Goal: Task Accomplishment & Management: Use online tool/utility

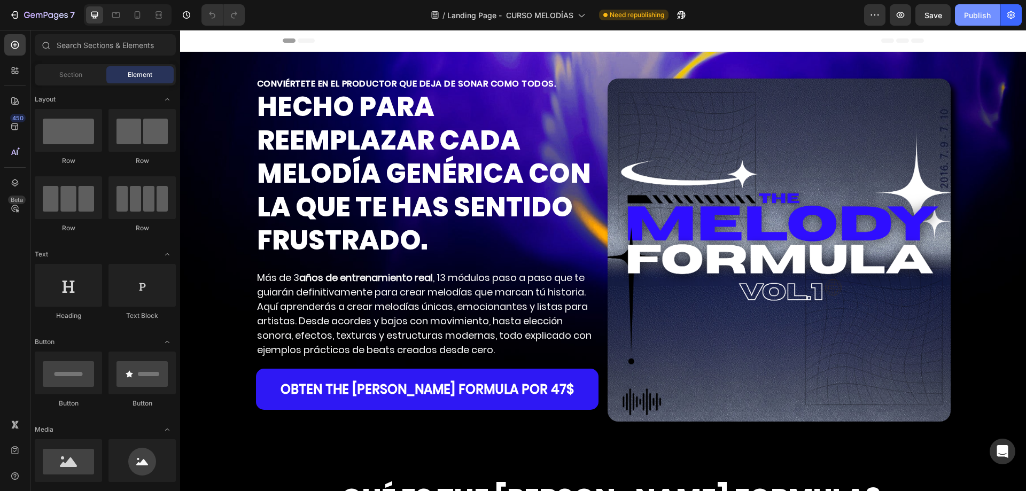
click at [978, 18] on div "Publish" at bounding box center [977, 15] width 27 height 11
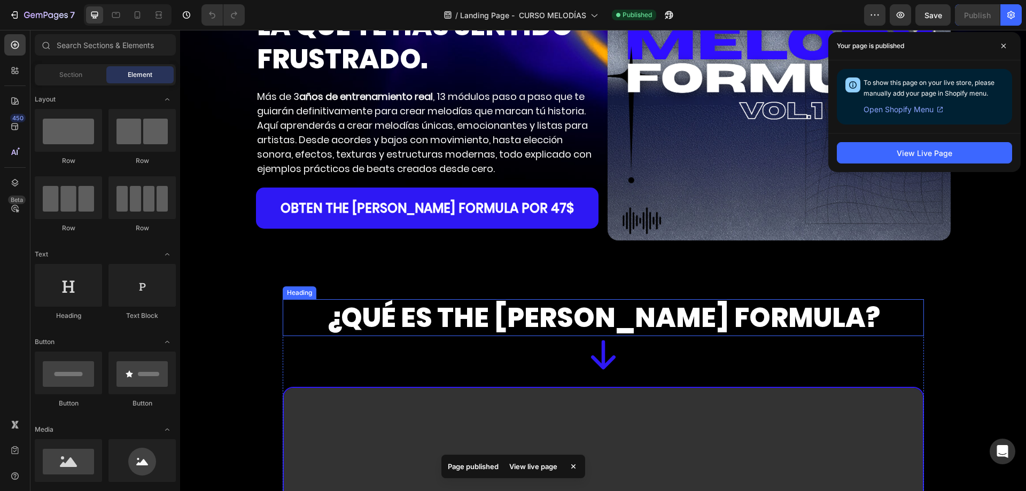
scroll to position [321, 0]
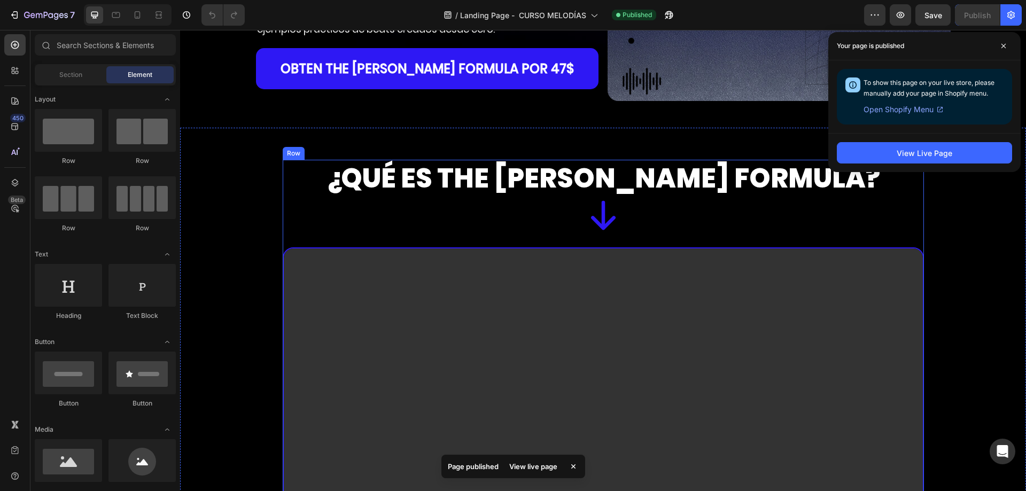
click at [442, 243] on div "¿QUÉ ES THE MELODY FORMULA? Heading Icon Video OBTEN THE MELODY FORMULA por 47$…" at bounding box center [603, 426] width 641 height 533
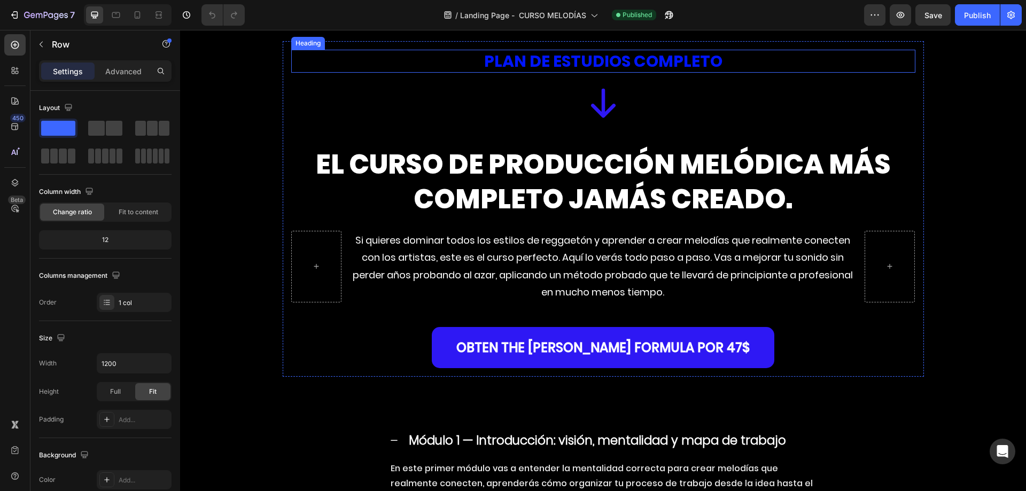
scroll to position [3954, 0]
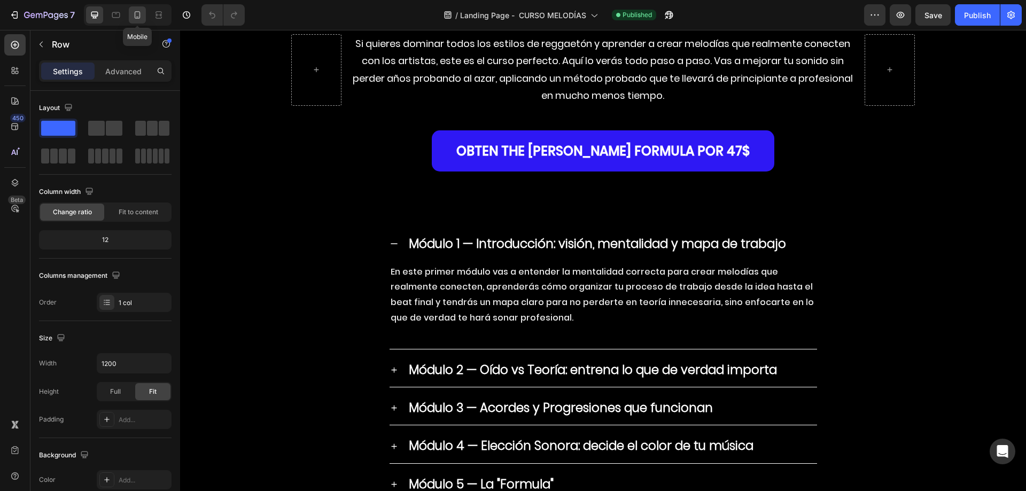
click at [138, 20] on icon at bounding box center [137, 15] width 11 height 11
type input "100%"
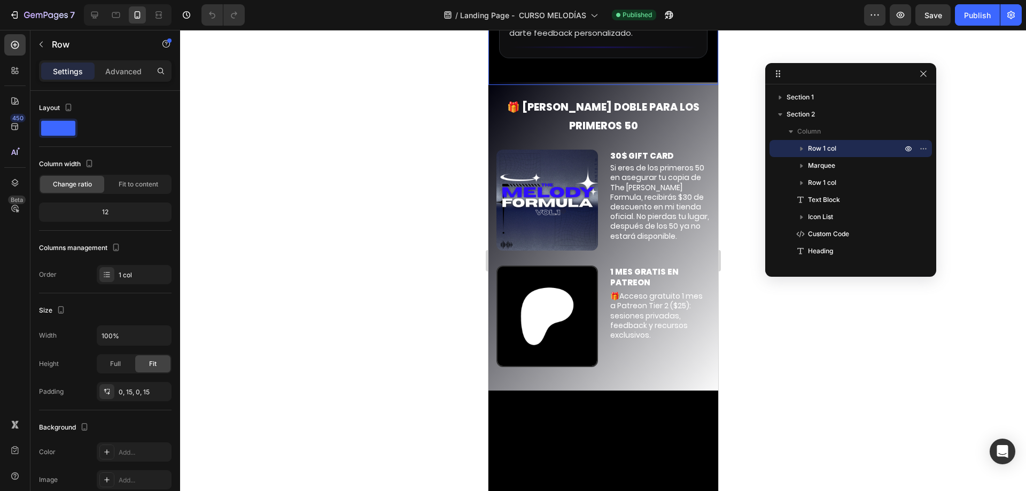
scroll to position [6536, 0]
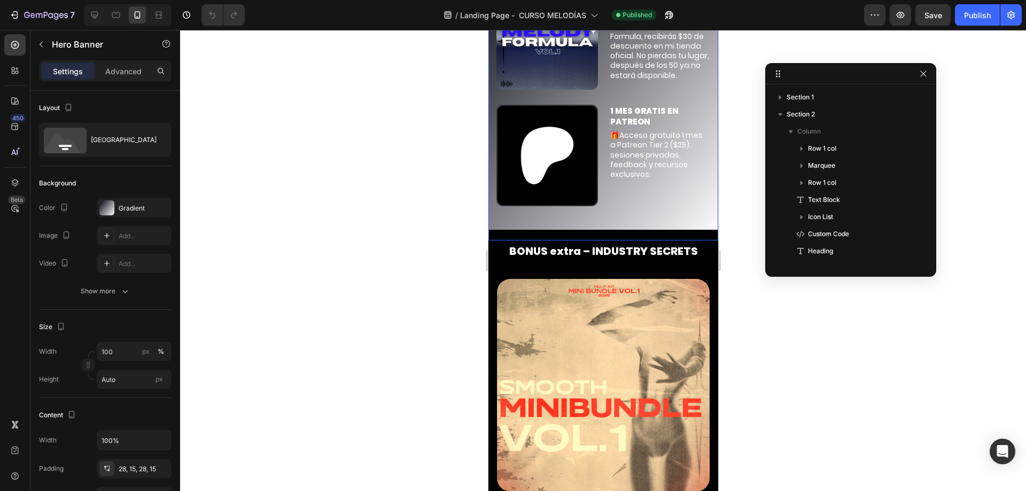
click at [676, 159] on div "🎁 BONO DOBLE PARA LOS PRIMEROS 50 Text Block 30$ GIFT CARD Text Block Si eres d…" at bounding box center [603, 80] width 230 height 318
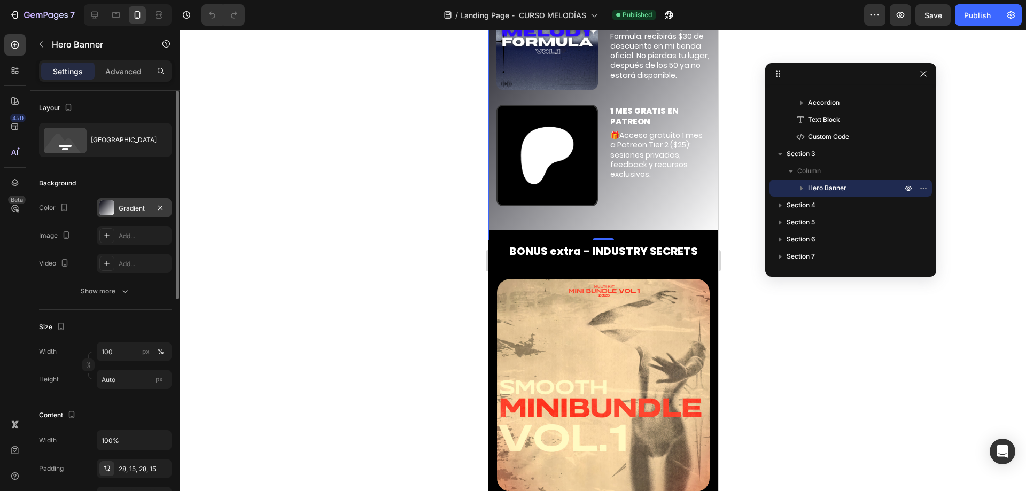
click at [144, 206] on div "Gradient" at bounding box center [134, 209] width 31 height 10
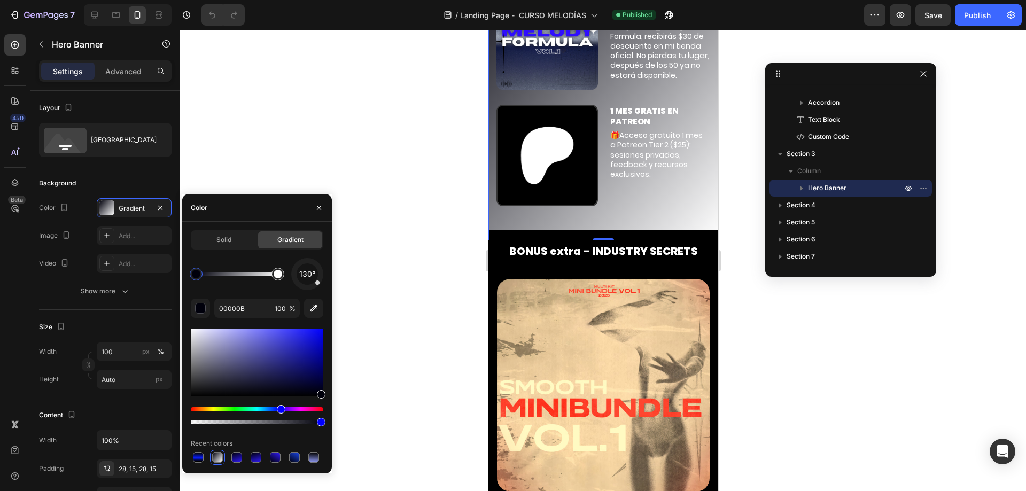
type input "FFFFFF"
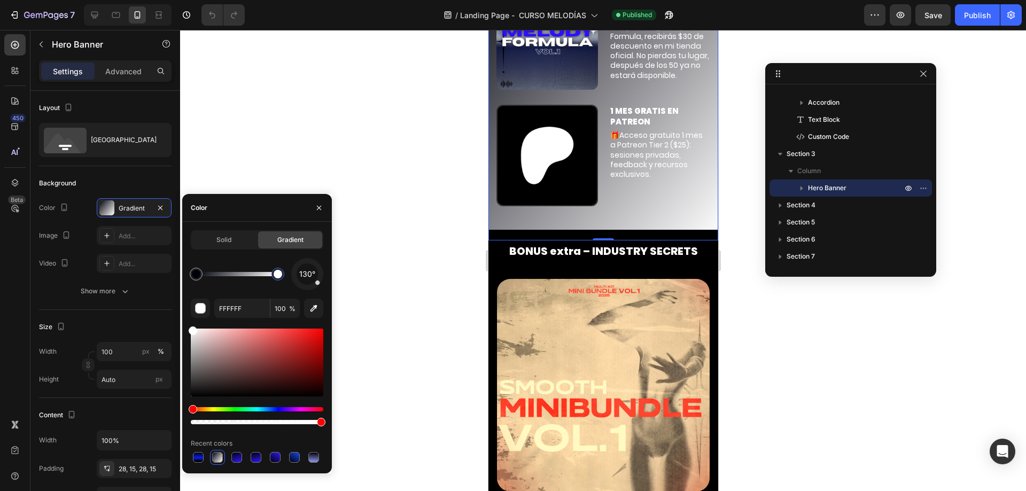
click at [275, 276] on div at bounding box center [278, 274] width 9 height 9
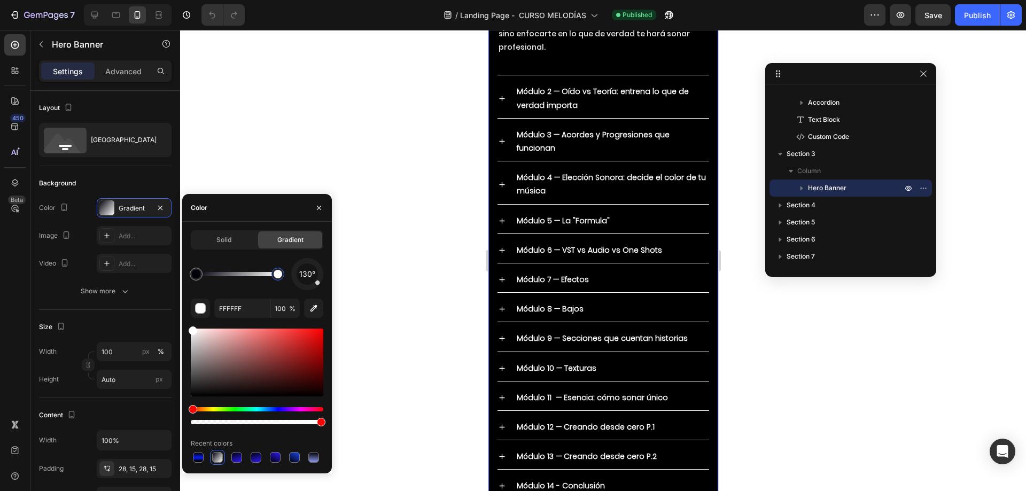
scroll to position [4933, 0]
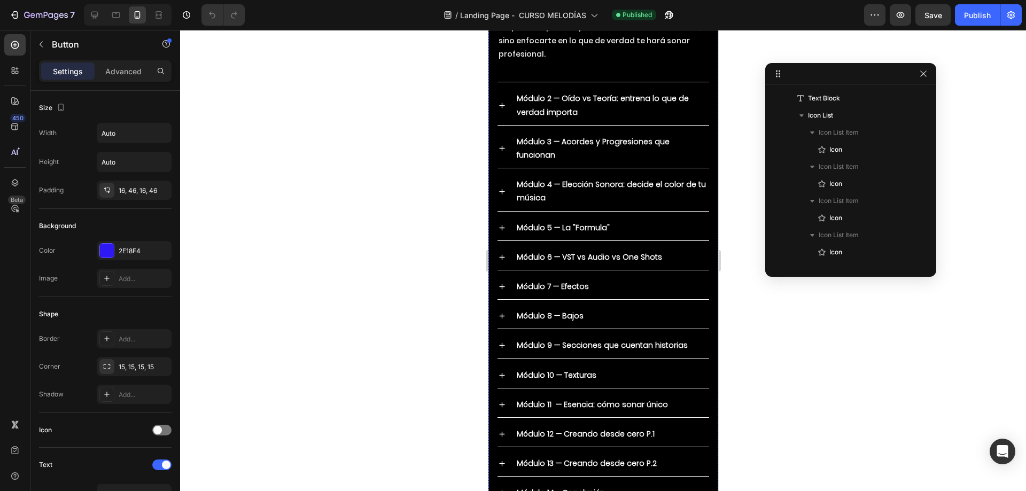
scroll to position [831, 0]
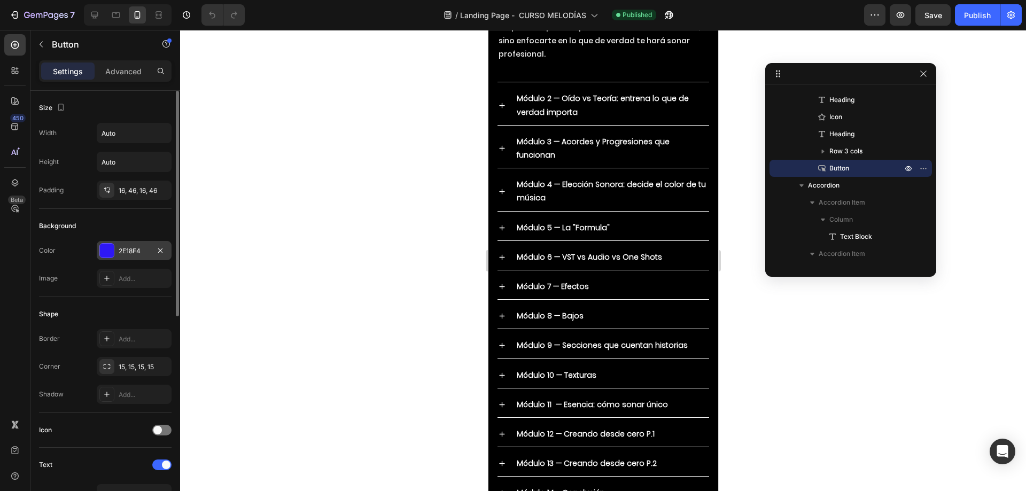
click at [131, 256] on div "2E18F4" at bounding box center [134, 250] width 75 height 19
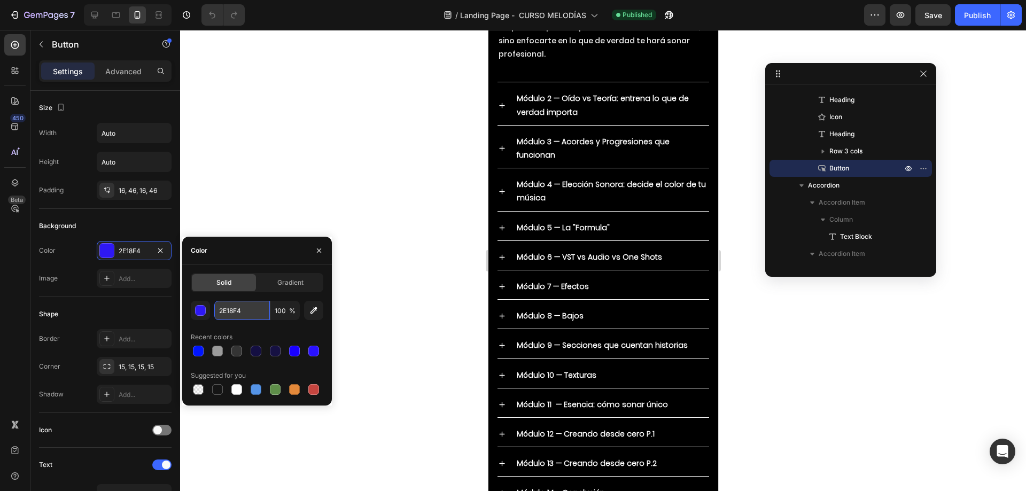
click at [250, 312] on input "2E18F4" at bounding box center [242, 310] width 56 height 19
click at [620, 61] on p "En este primer módulo vas a entender la mentalidad correcta para crear melodías…" at bounding box center [602, 14] width 209 height 94
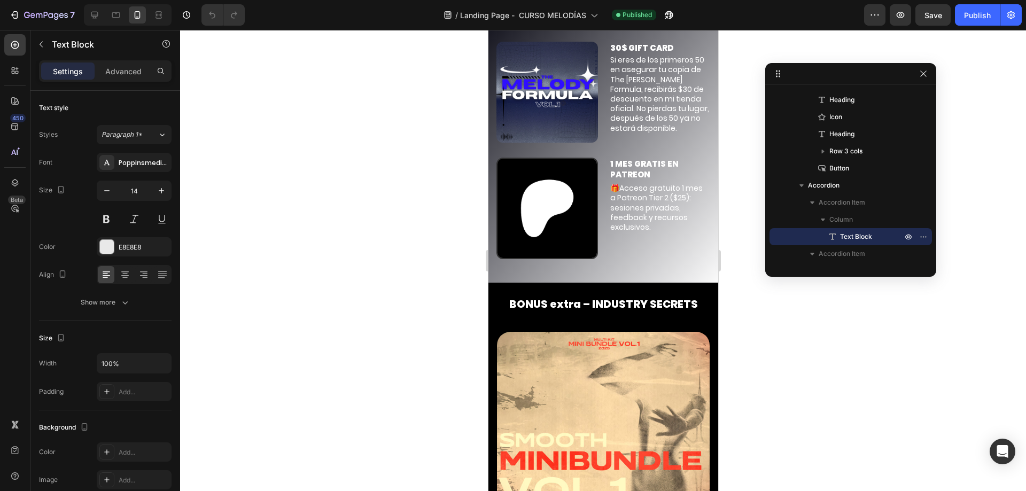
scroll to position [6590, 0]
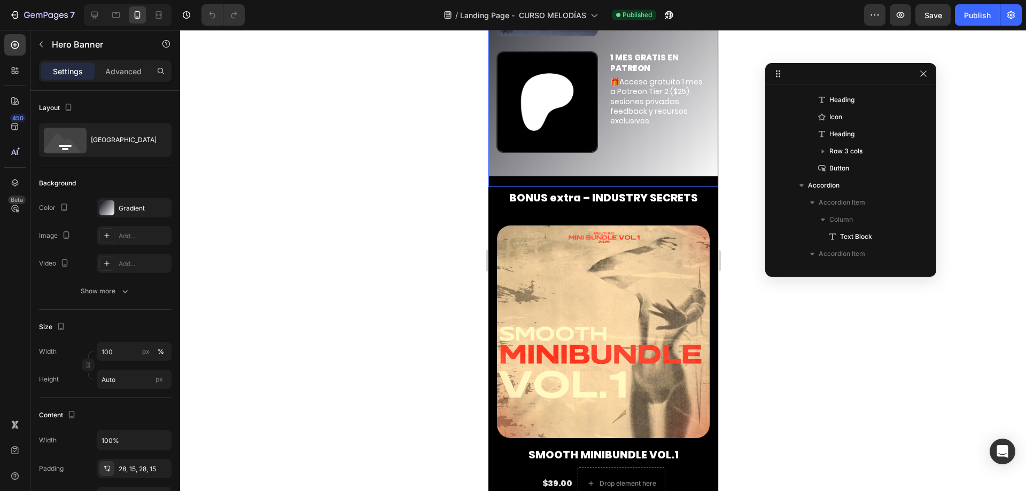
click at [692, 107] on div "🎁 BONO DOBLE PARA LOS PRIMEROS 50 Text Block 30$ GIFT CARD Text Block Si eres d…" at bounding box center [603, 27] width 230 height 318
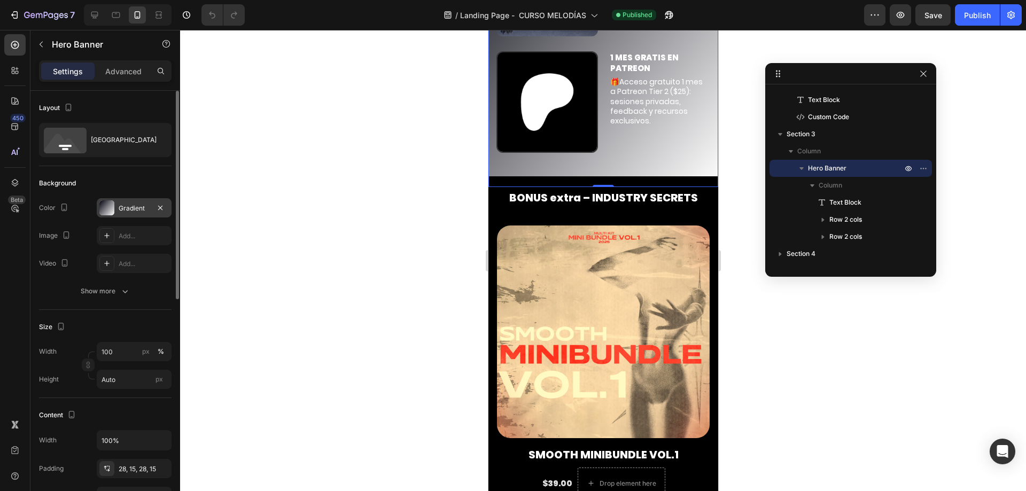
click at [133, 209] on div "Gradient" at bounding box center [134, 209] width 31 height 10
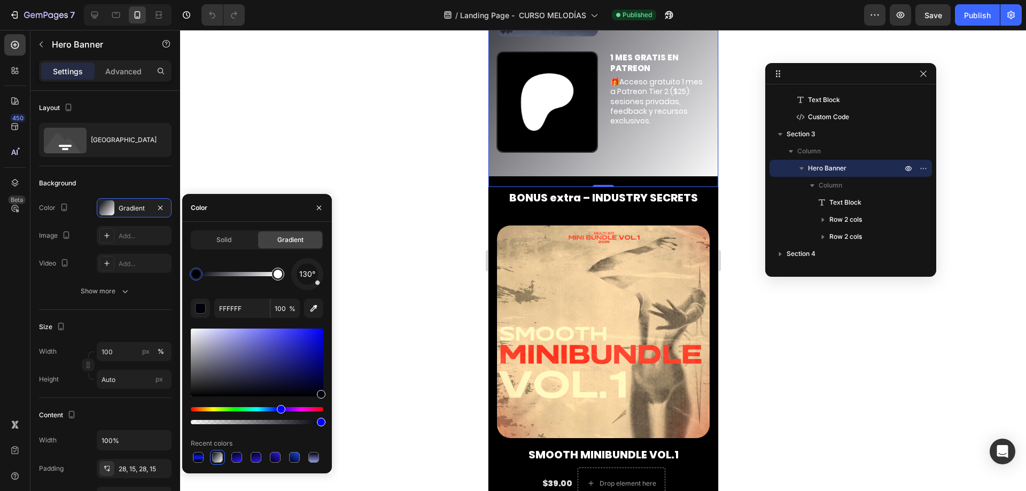
click at [281, 273] on div at bounding box center [278, 274] width 9 height 9
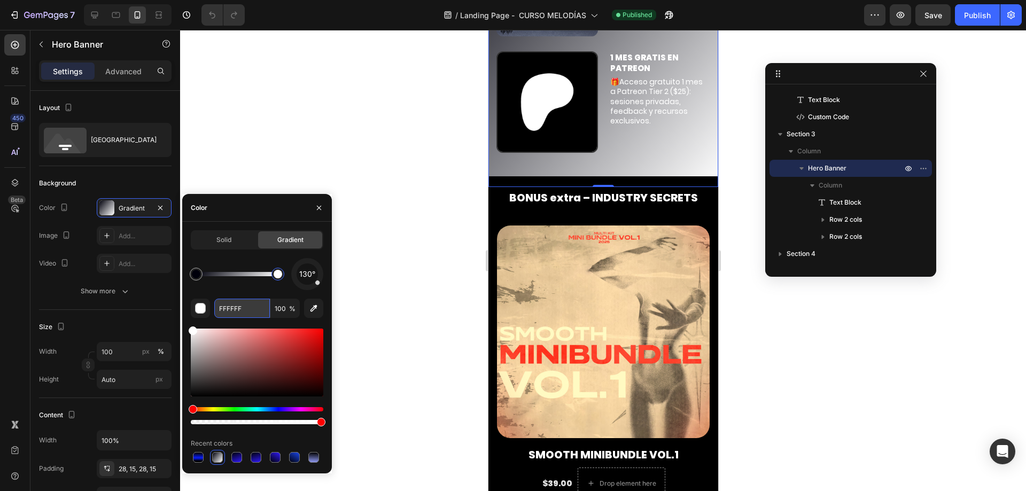
click at [243, 307] on input "FFFFFF" at bounding box center [242, 308] width 56 height 19
paste input "2E18F4"
type input "2E18F4"
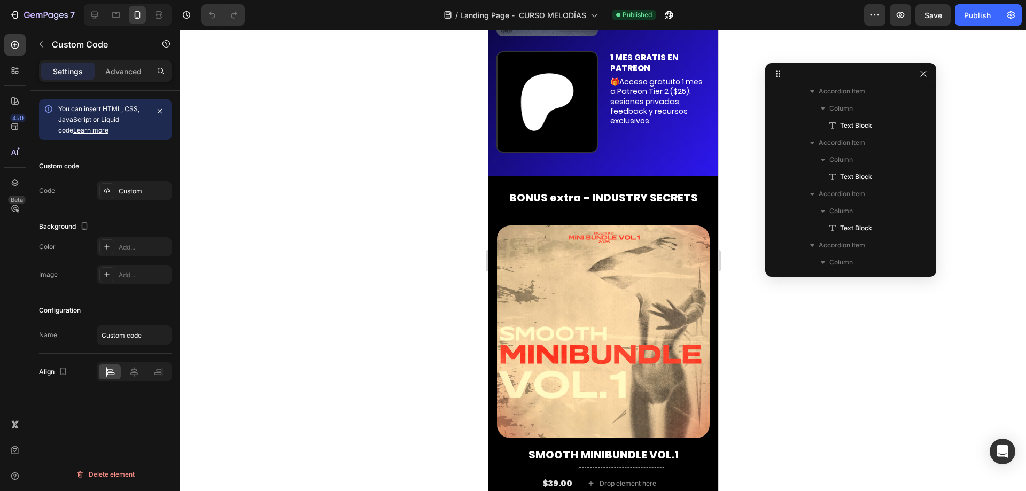
scroll to position [1848, 0]
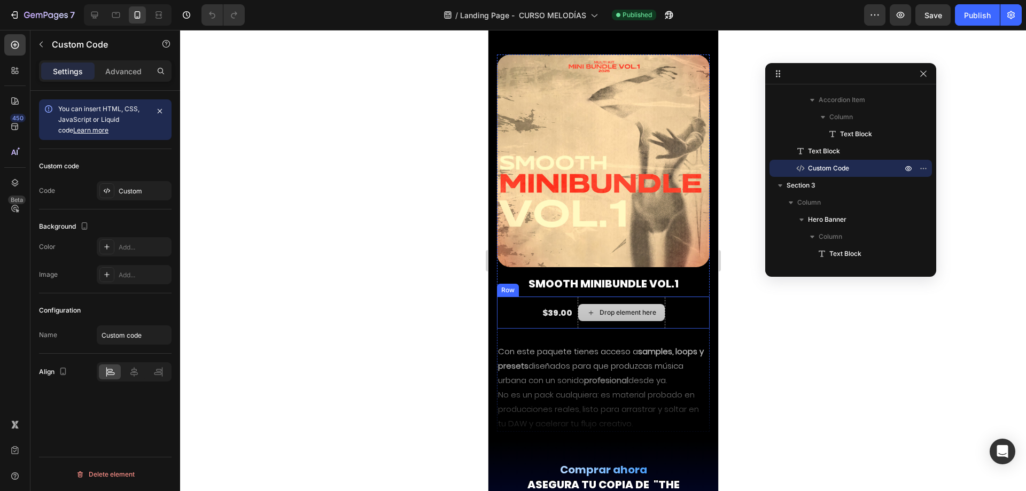
scroll to position [7071, 0]
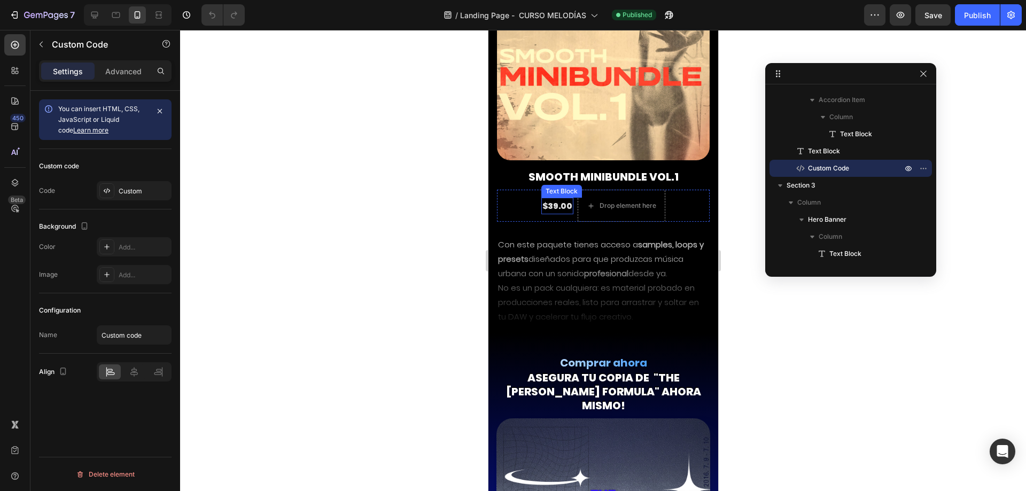
click at [556, 199] on p "$39.00" at bounding box center [557, 206] width 30 height 14
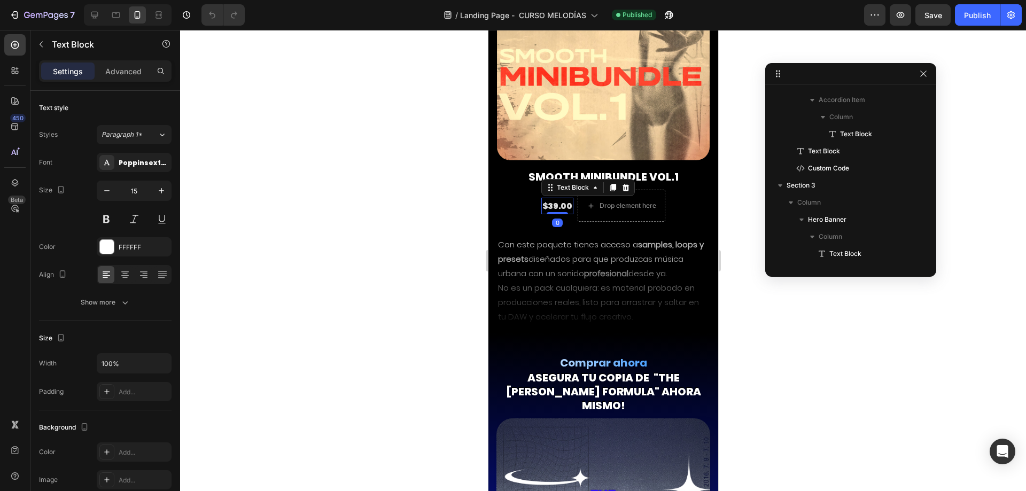
scroll to position [2190, 0]
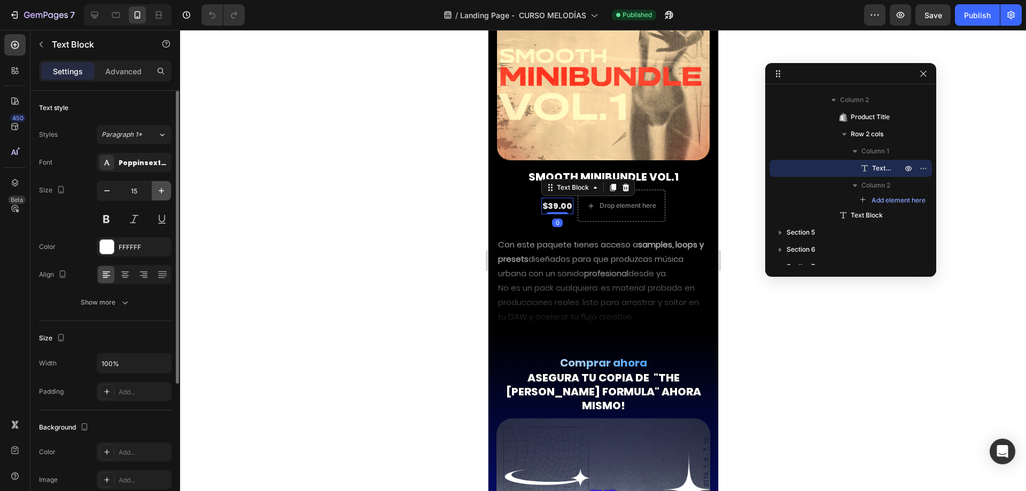
click at [162, 190] on icon "button" at bounding box center [161, 190] width 11 height 11
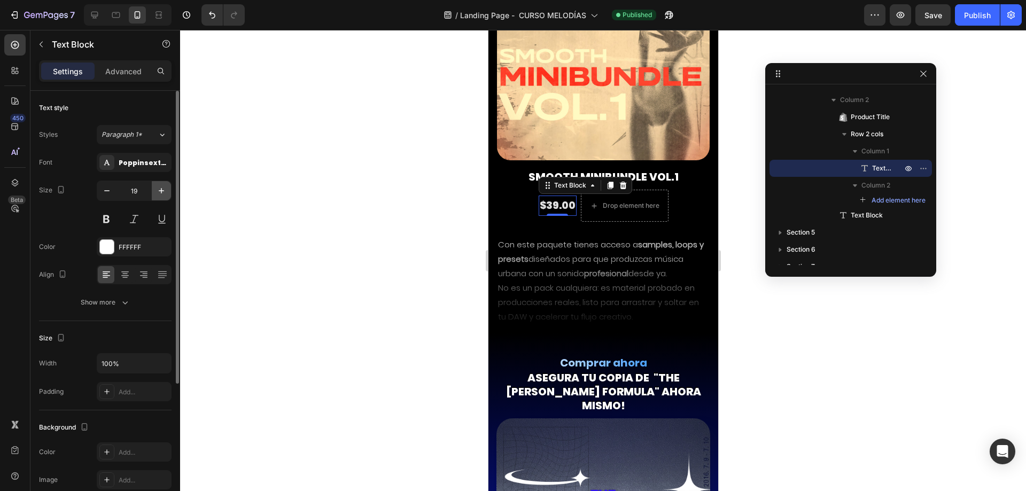
click at [162, 190] on icon "button" at bounding box center [161, 190] width 11 height 11
type input "23"
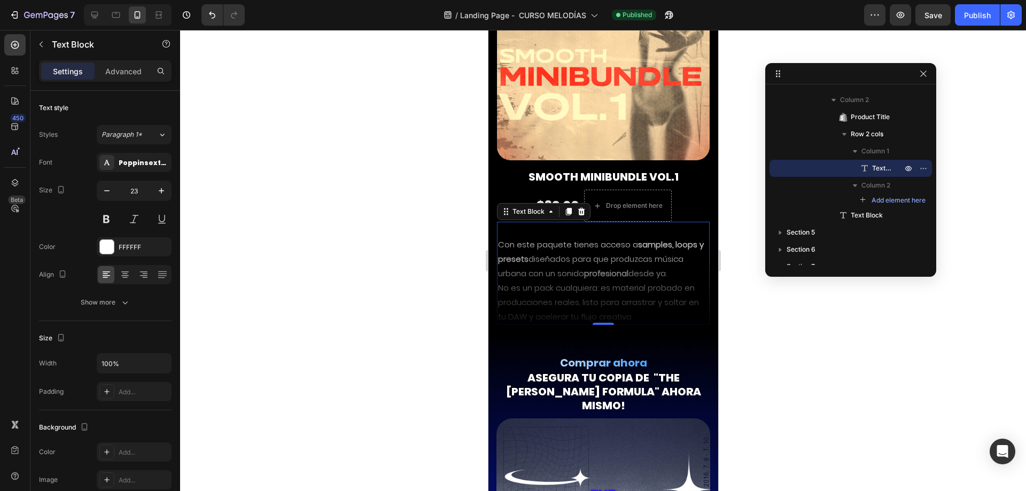
click at [563, 269] on p "Con este paquete tienes acceso a samples, loops y presets diseñados para que pr…" at bounding box center [602, 280] width 211 height 87
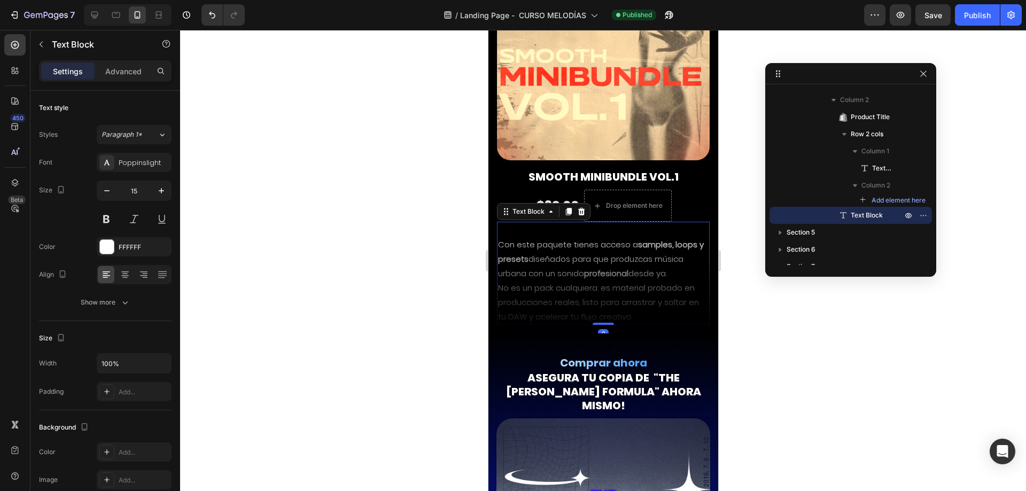
drag, startPoint x: 595, startPoint y: 316, endPoint x: 633, endPoint y: 297, distance: 42.8
click at [633, 297] on div "Con este paquete tienes acceso a samples, loops y presets diseñados para que pr…" at bounding box center [602, 273] width 213 height 103
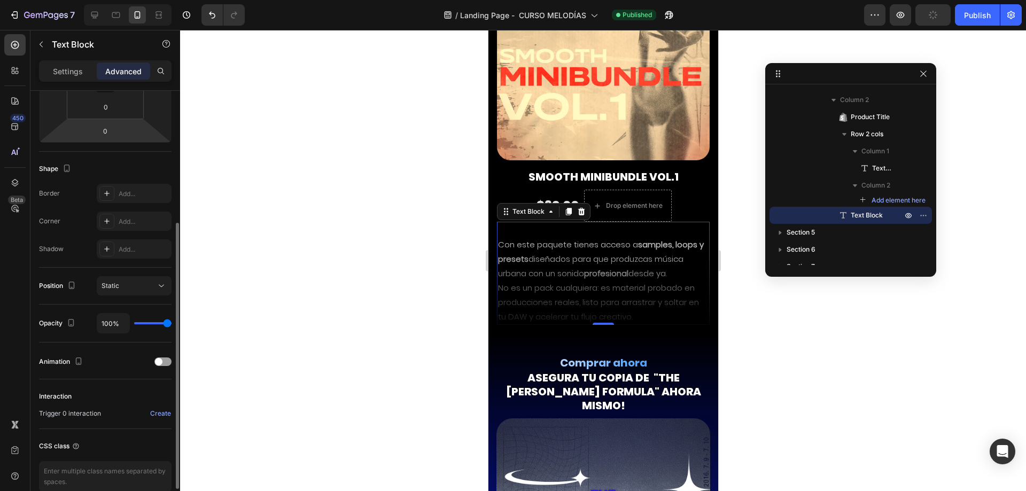
scroll to position [266, 0]
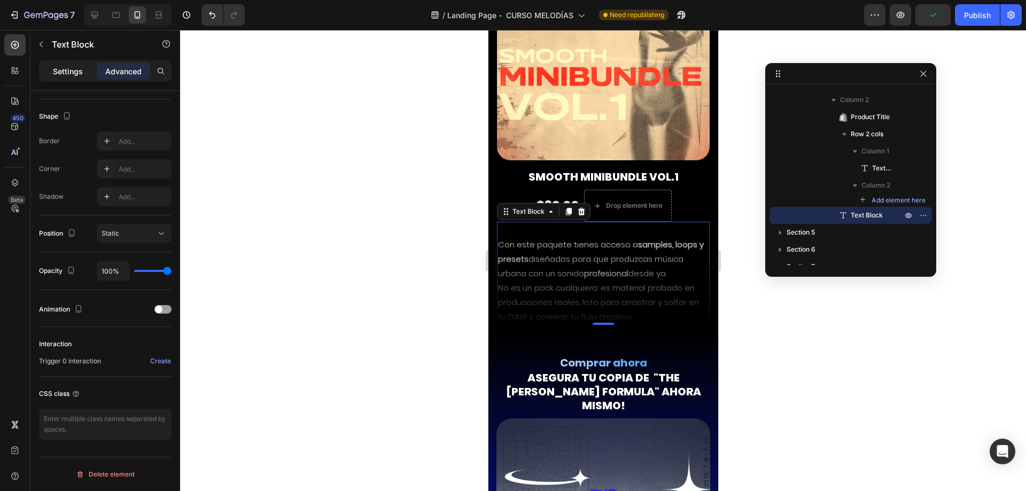
click at [69, 77] on div "Settings" at bounding box center [67, 71] width 53 height 17
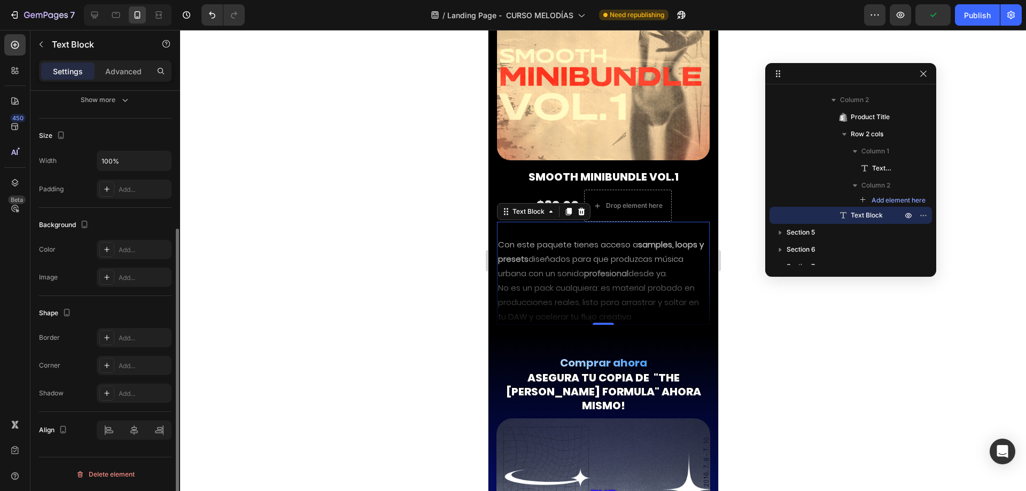
scroll to position [203, 0]
click at [113, 73] on p "Advanced" at bounding box center [123, 71] width 36 height 11
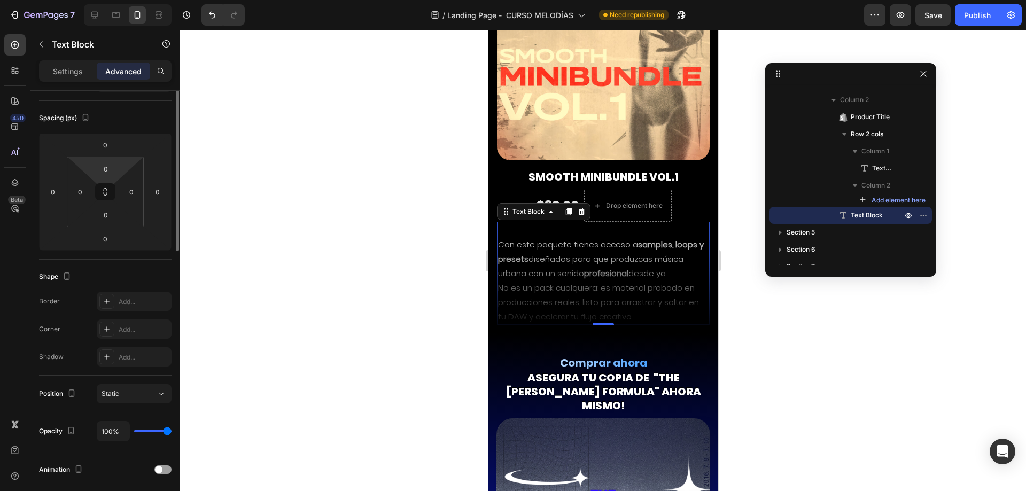
scroll to position [0, 0]
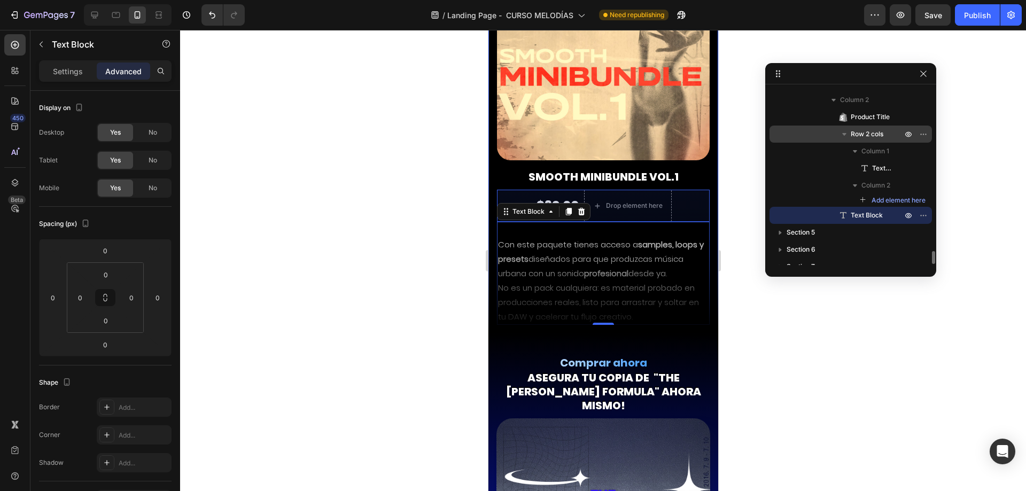
click at [845, 133] on icon "button" at bounding box center [844, 134] width 4 height 3
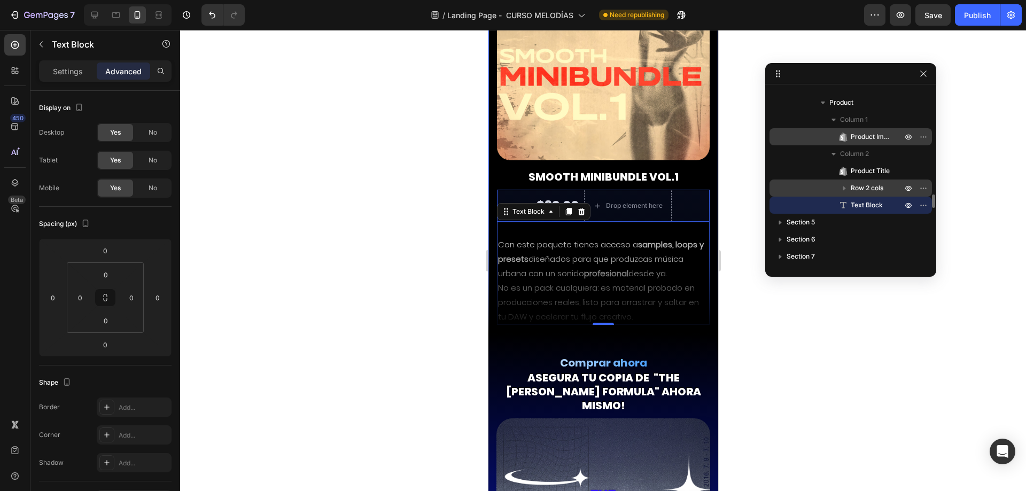
scroll to position [2083, 0]
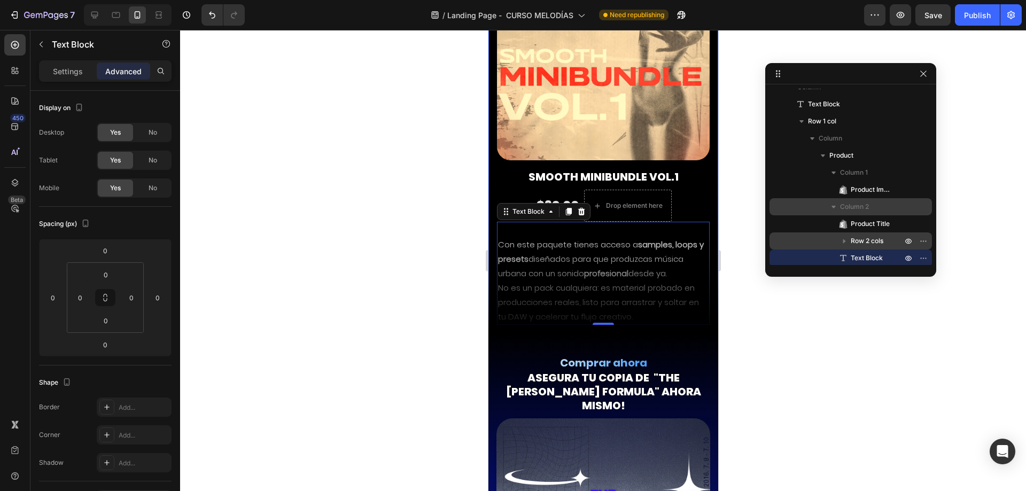
click at [856, 212] on span "Column 2" at bounding box center [854, 206] width 29 height 11
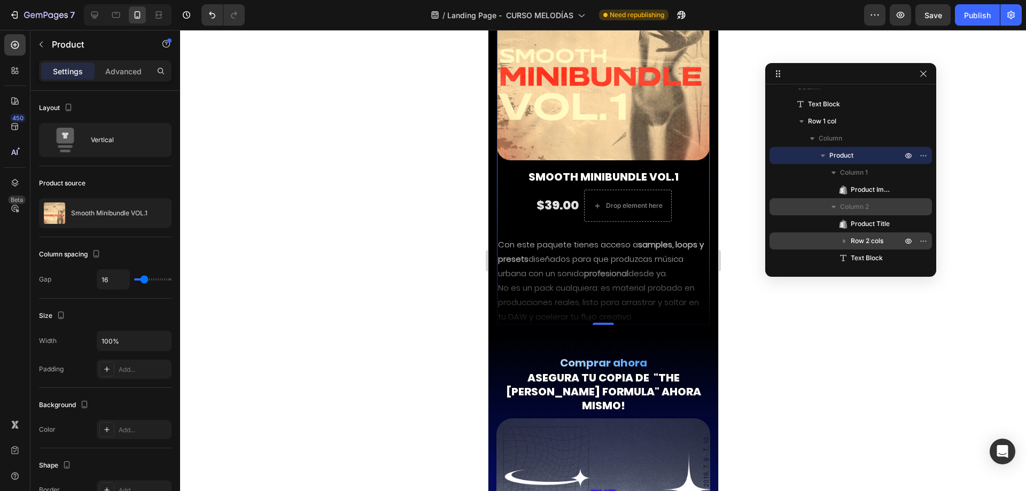
click at [854, 206] on span "Column 2" at bounding box center [854, 206] width 29 height 11
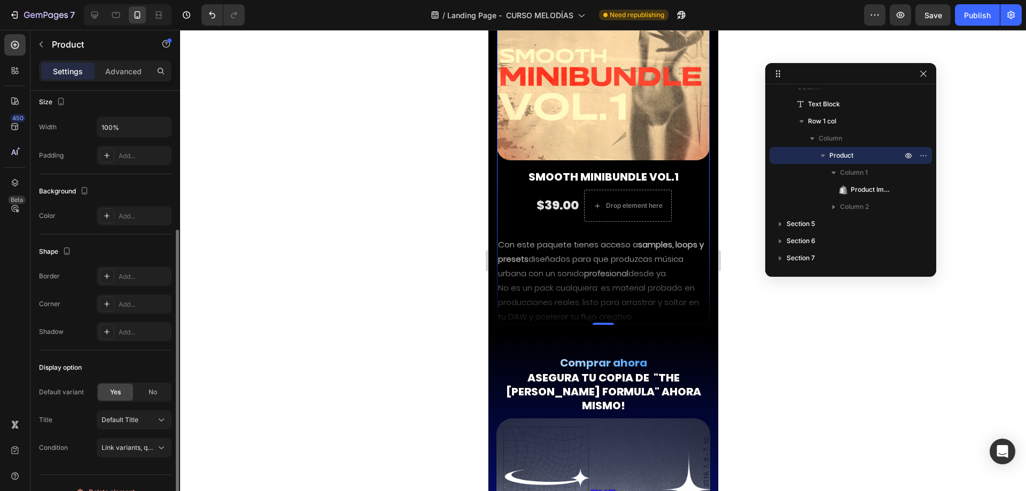
scroll to position [231, 0]
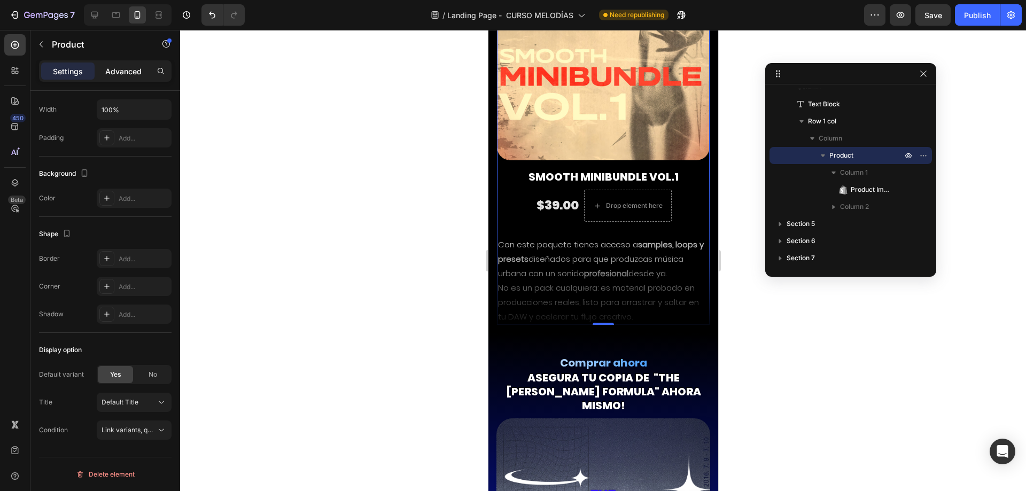
click at [146, 73] on div "Advanced" at bounding box center [123, 71] width 53 height 17
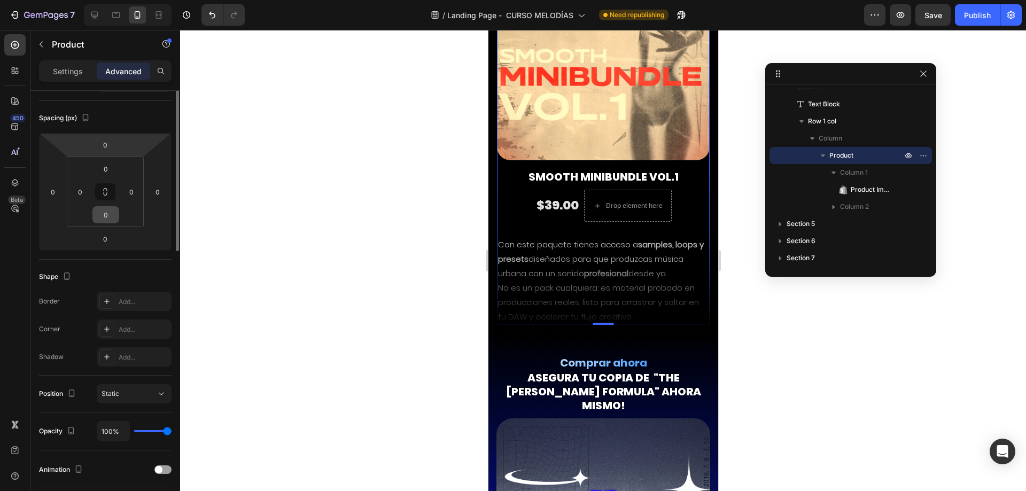
scroll to position [0, 0]
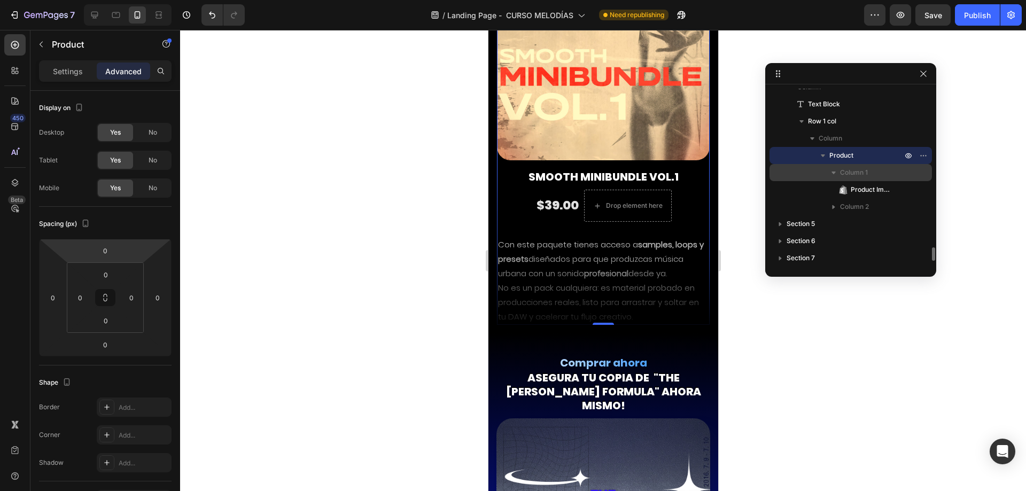
click at [857, 173] on span "Column 1" at bounding box center [854, 172] width 28 height 11
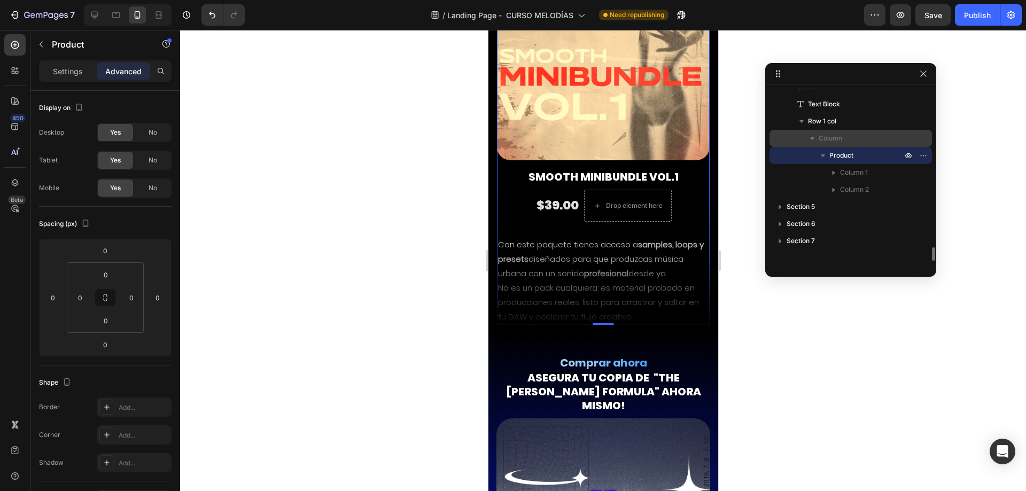
click at [857, 143] on p "Column" at bounding box center [861, 138] width 85 height 11
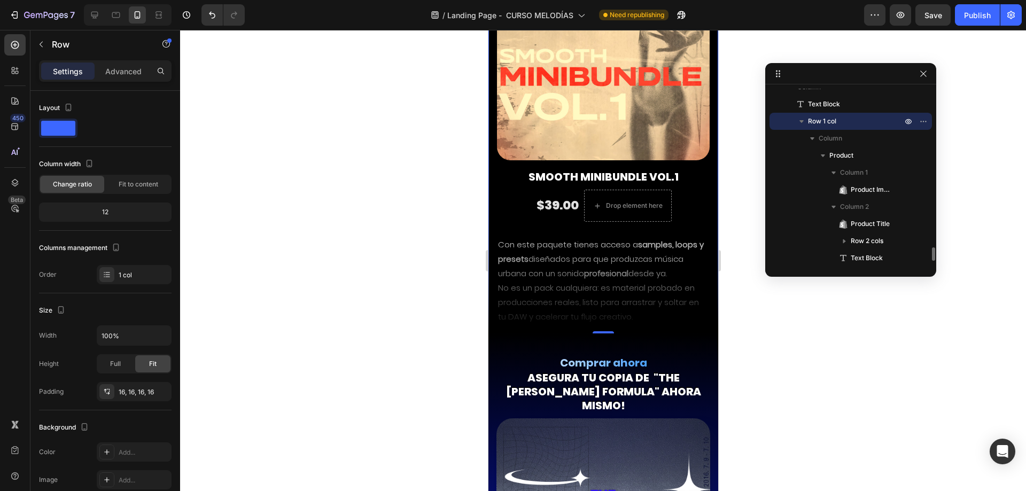
click at [832, 127] on div "Row 1 col" at bounding box center [851, 121] width 154 height 17
click at [821, 120] on span "Row 1 col" at bounding box center [822, 121] width 28 height 11
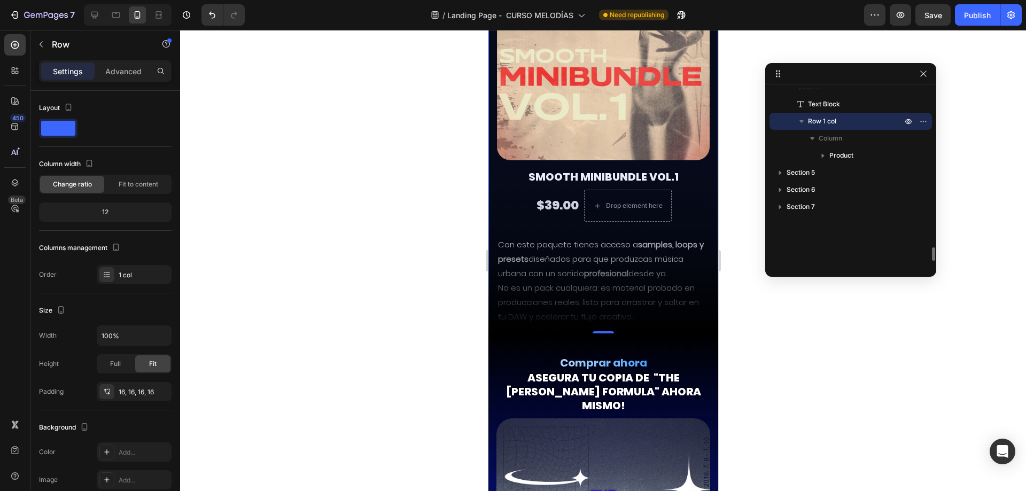
scroll to position [1976, 0]
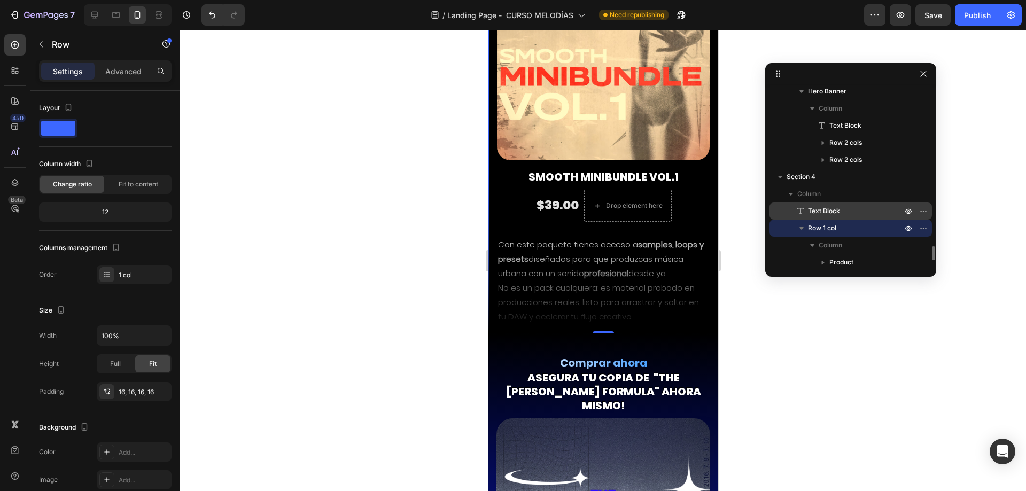
click at [827, 207] on span "Text Block" at bounding box center [824, 211] width 32 height 11
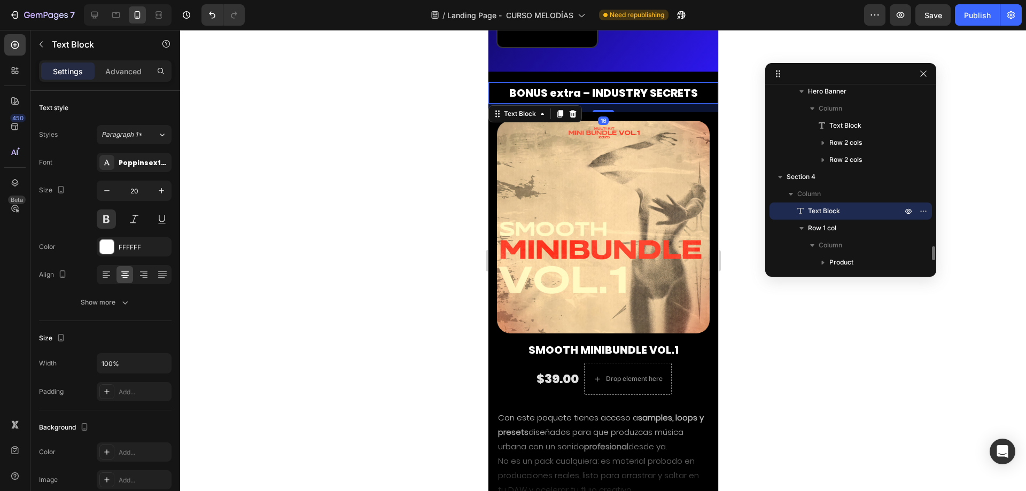
scroll to position [6913, 0]
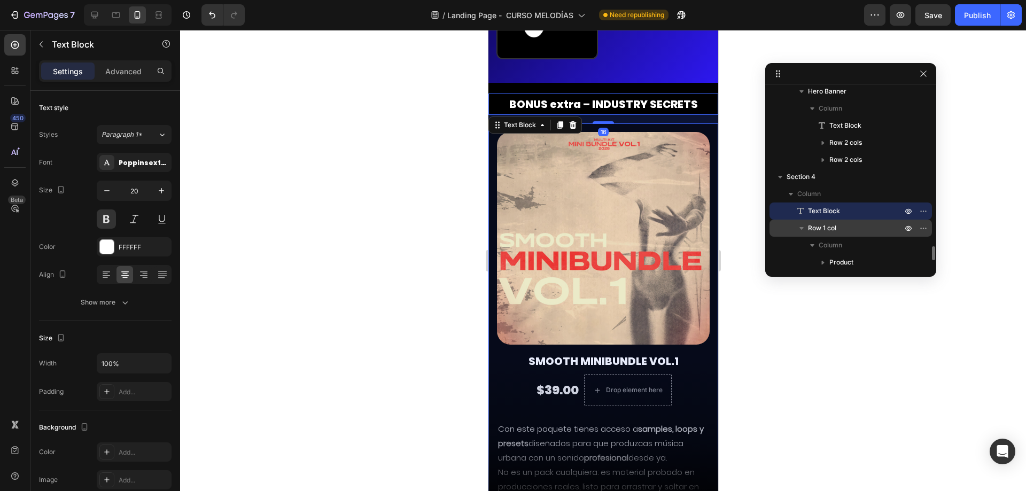
click at [827, 225] on span "Row 1 col" at bounding box center [822, 228] width 28 height 11
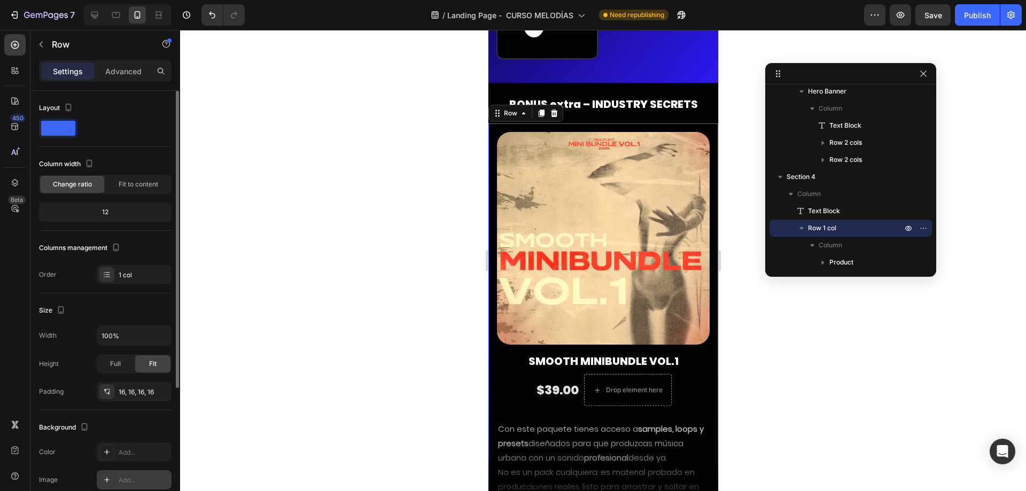
scroll to position [193, 0]
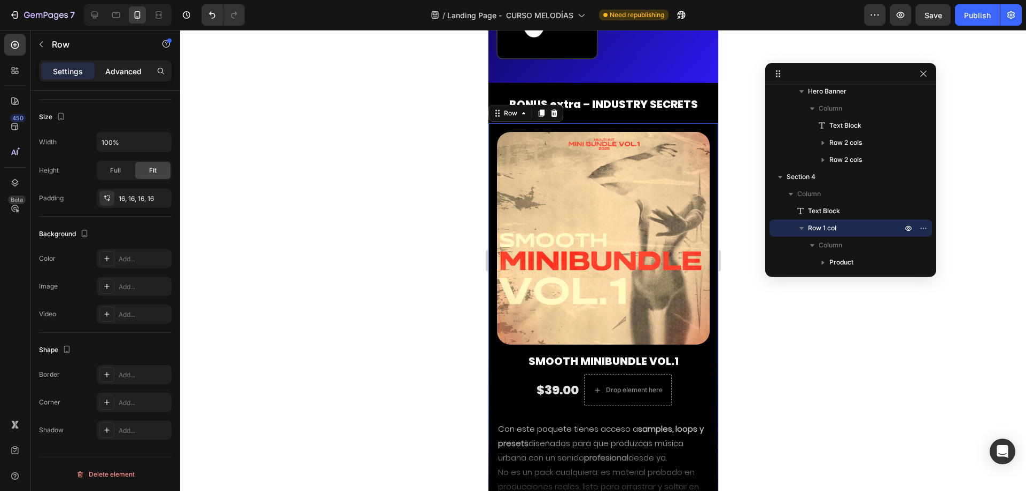
click at [131, 73] on div "Advanced" at bounding box center [123, 71] width 53 height 17
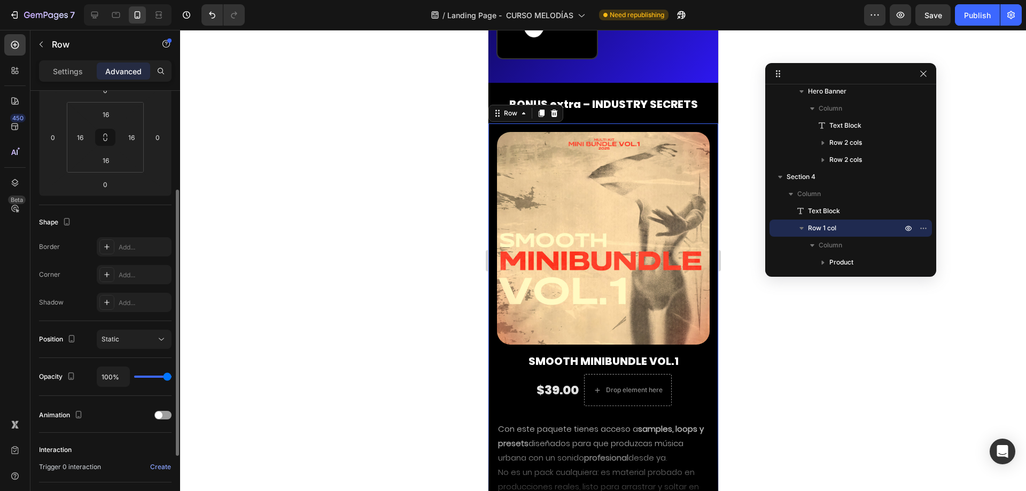
scroll to position [266, 0]
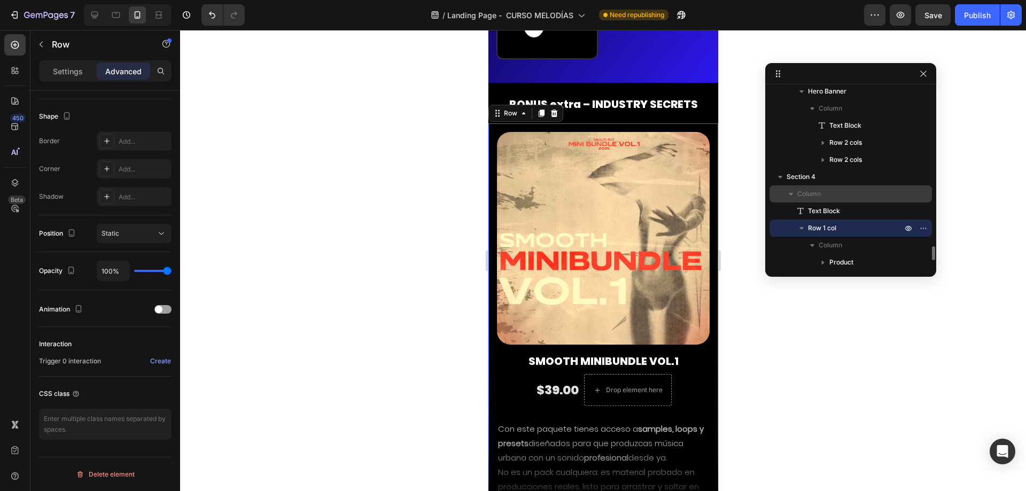
click at [837, 195] on p "Column" at bounding box center [850, 194] width 107 height 11
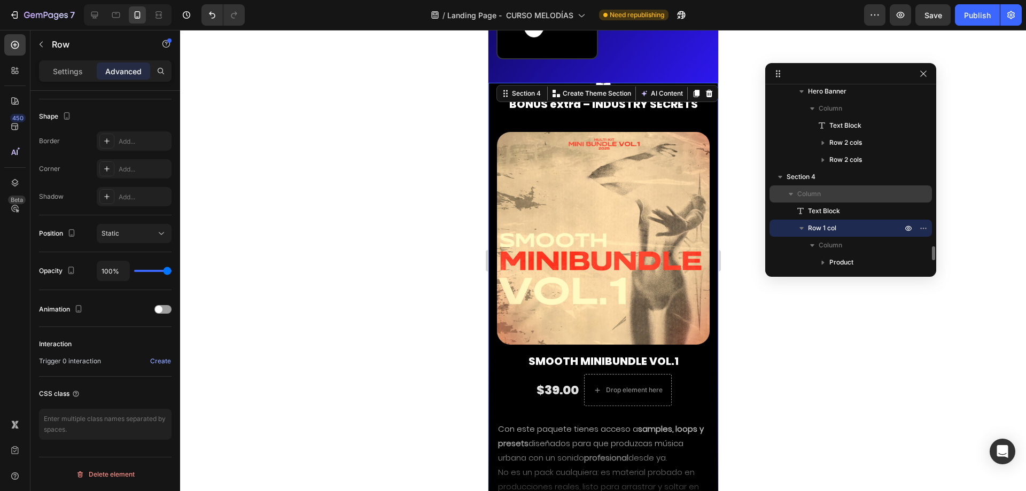
scroll to position [0, 0]
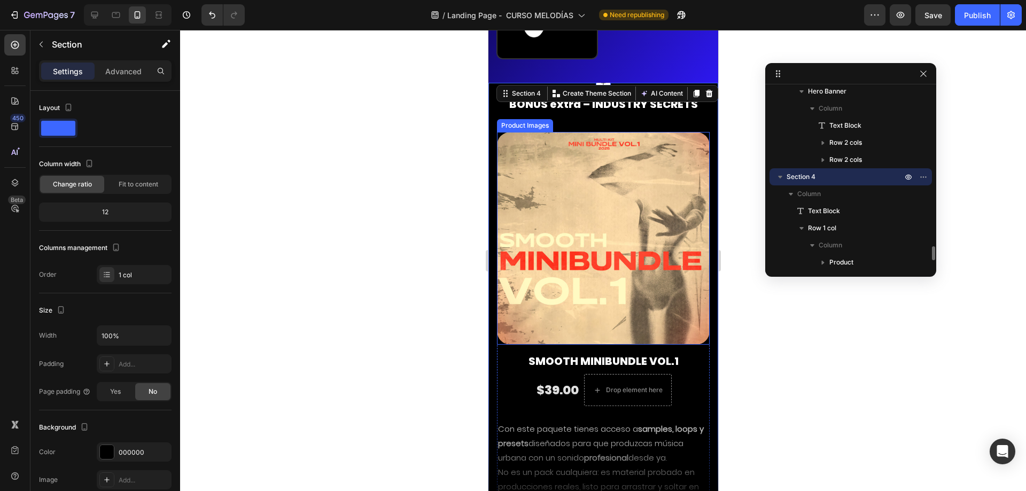
click at [869, 181] on p "Section 4" at bounding box center [846, 177] width 118 height 11
click at [925, 177] on icon "button" at bounding box center [925, 176] width 1 height 1
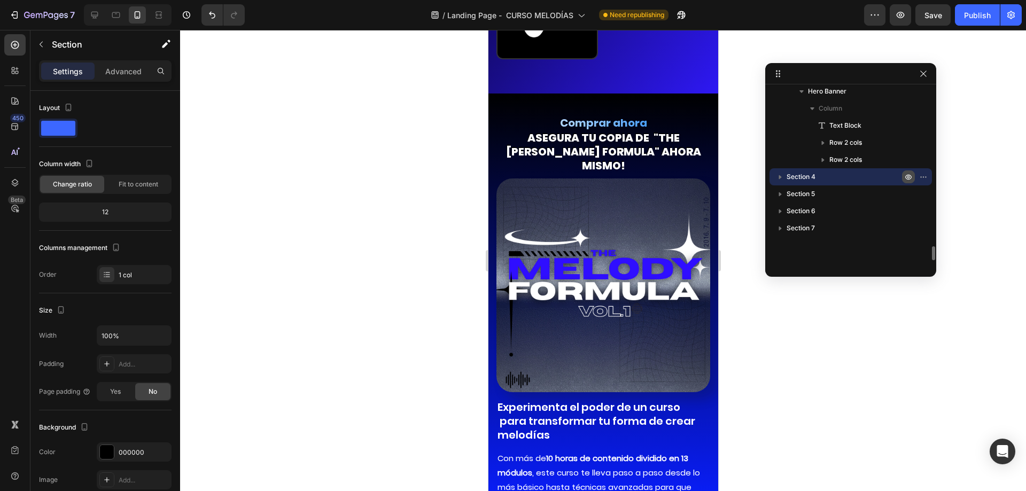
scroll to position [1948, 0]
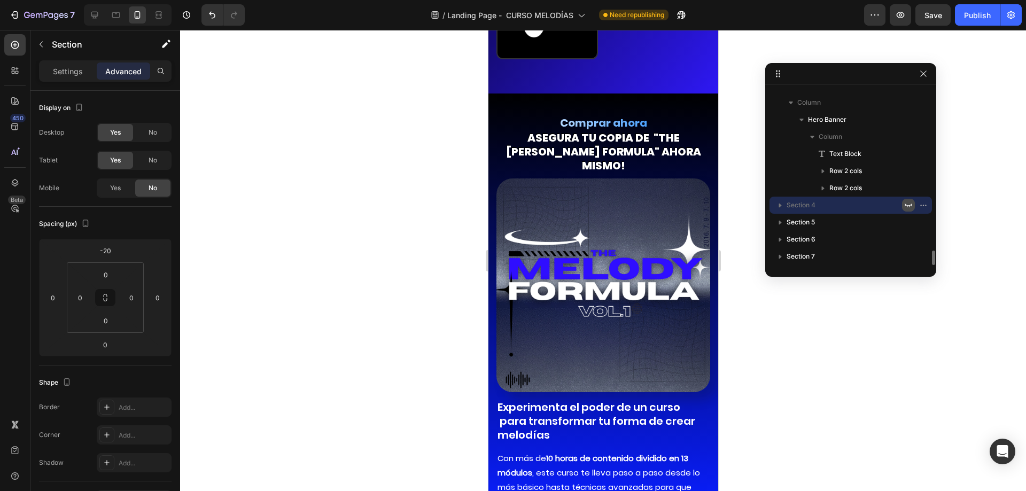
click at [908, 179] on div at bounding box center [916, 170] width 28 height 17
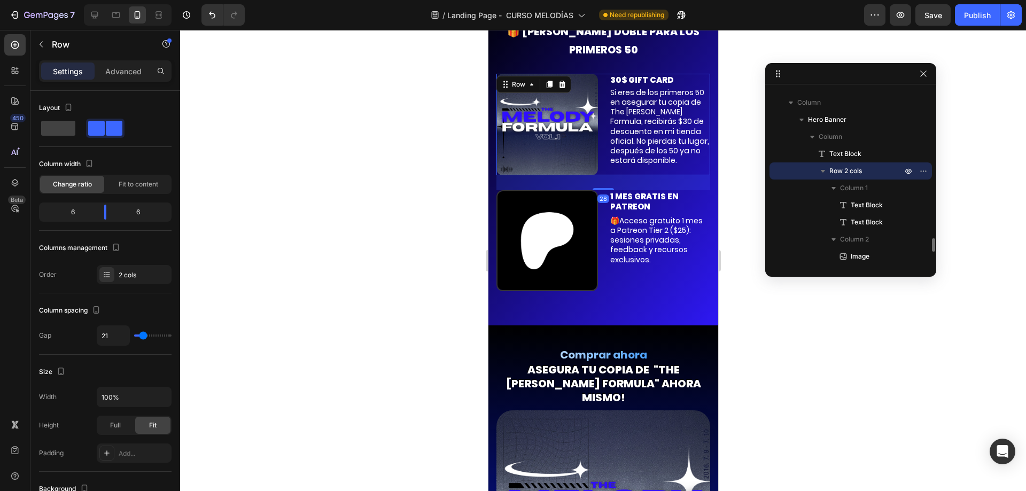
scroll to position [6669, 0]
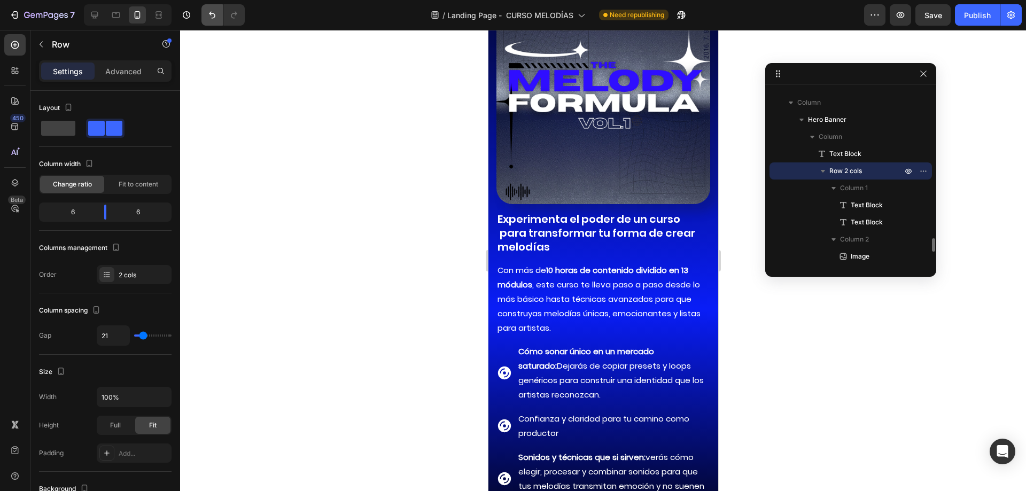
click at [207, 19] on icon "Undo/Redo" at bounding box center [212, 15] width 11 height 11
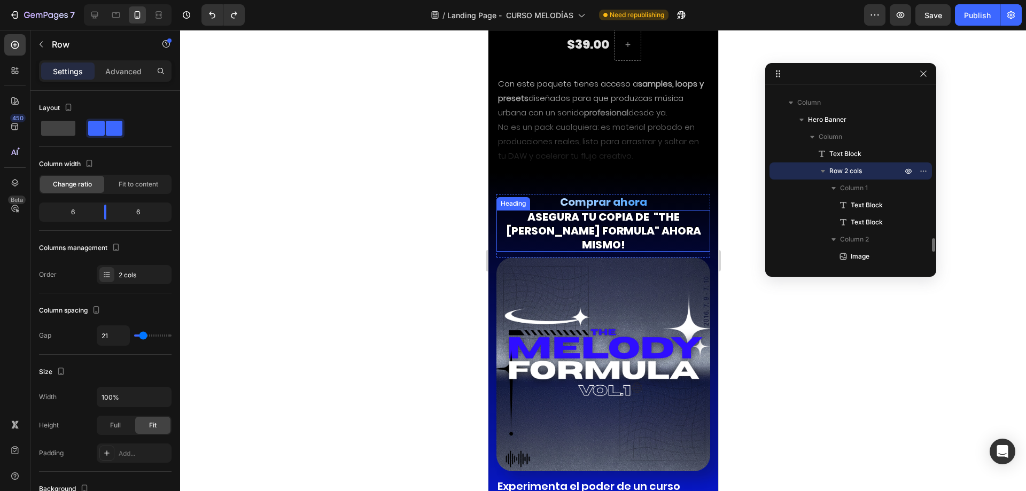
scroll to position [6722, 0]
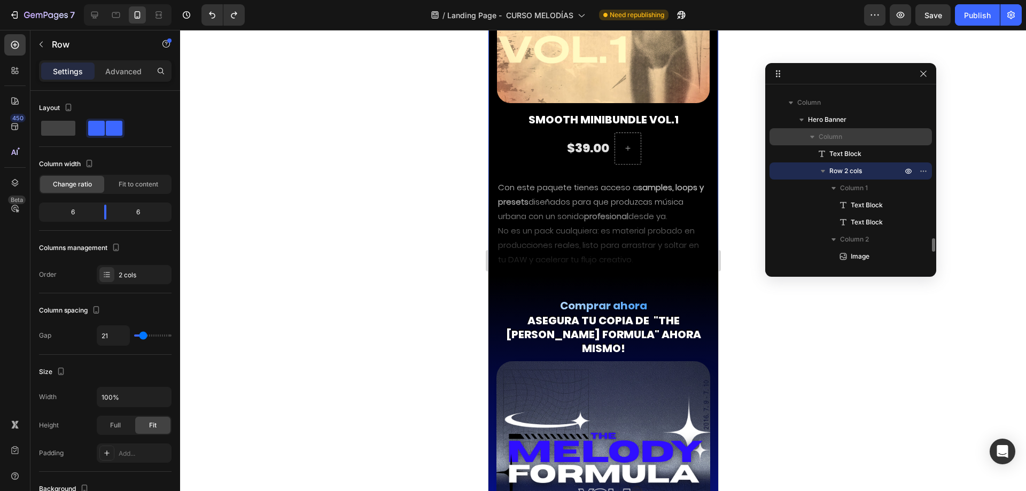
click at [860, 136] on p "Column" at bounding box center [861, 136] width 85 height 11
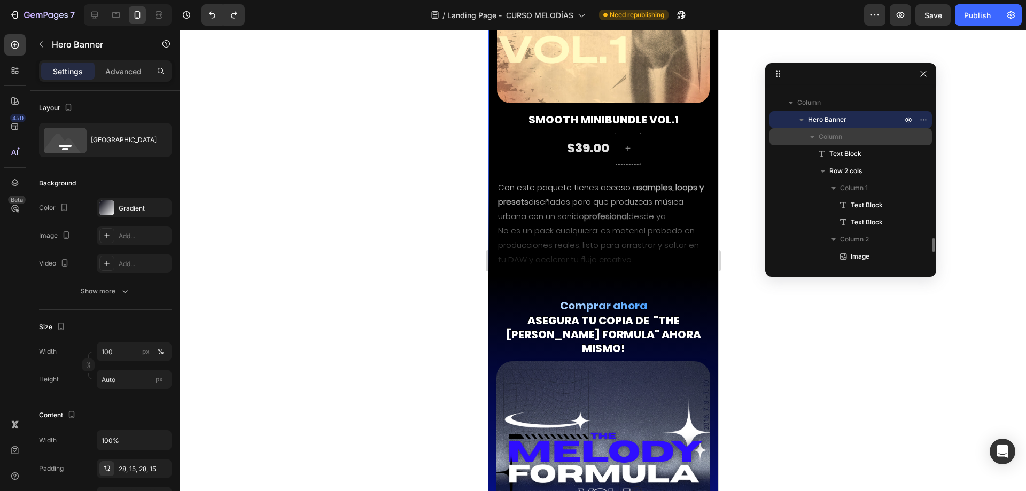
click at [814, 135] on icon "button" at bounding box center [812, 136] width 11 height 11
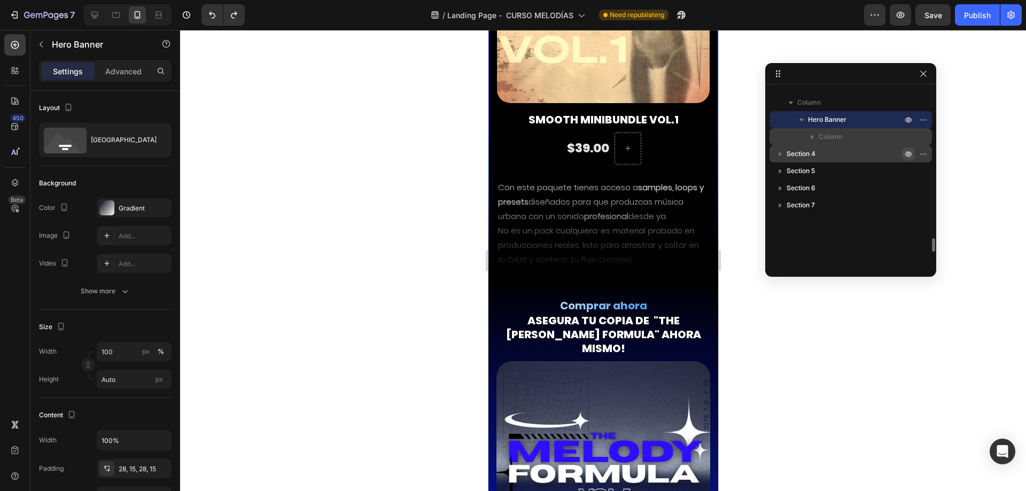
scroll to position [1841, 0]
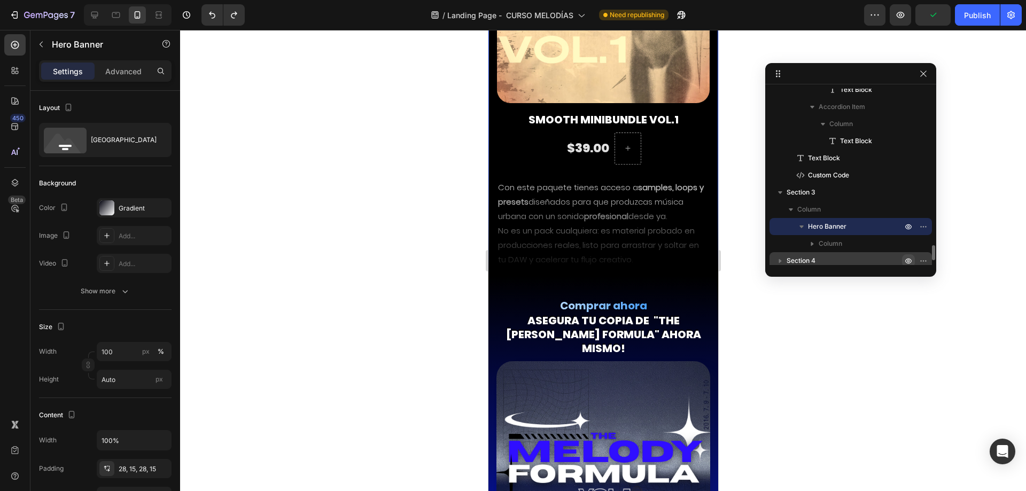
click at [866, 231] on p "Hero Banner" at bounding box center [856, 226] width 96 height 11
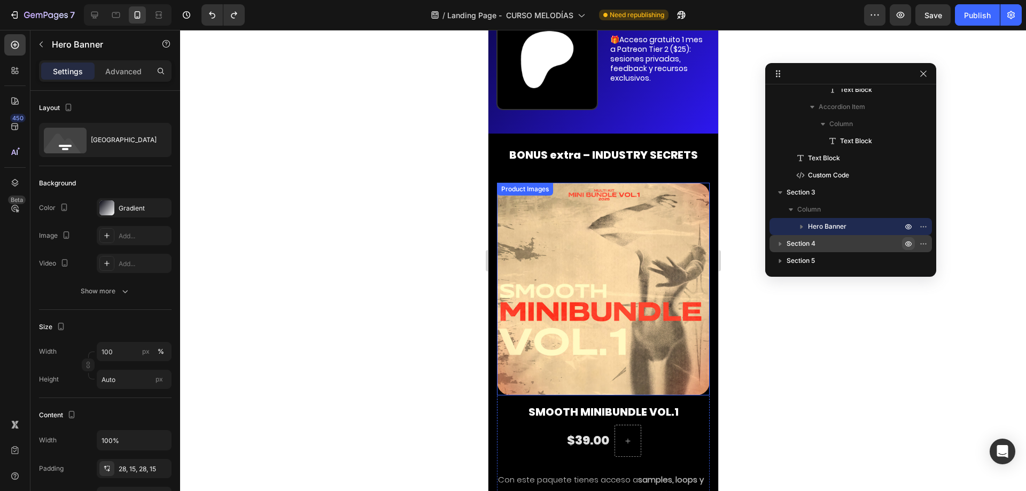
scroll to position [6455, 0]
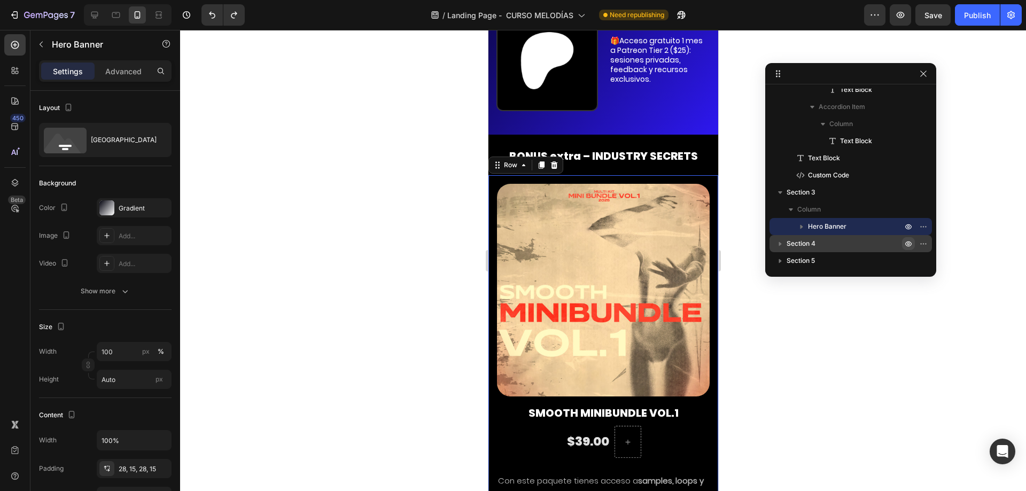
click at [694, 175] on div "Product Images Smooth Minibundle VOL.1 Product Title $39.00 Text Block Row Con …" at bounding box center [603, 372] width 230 height 394
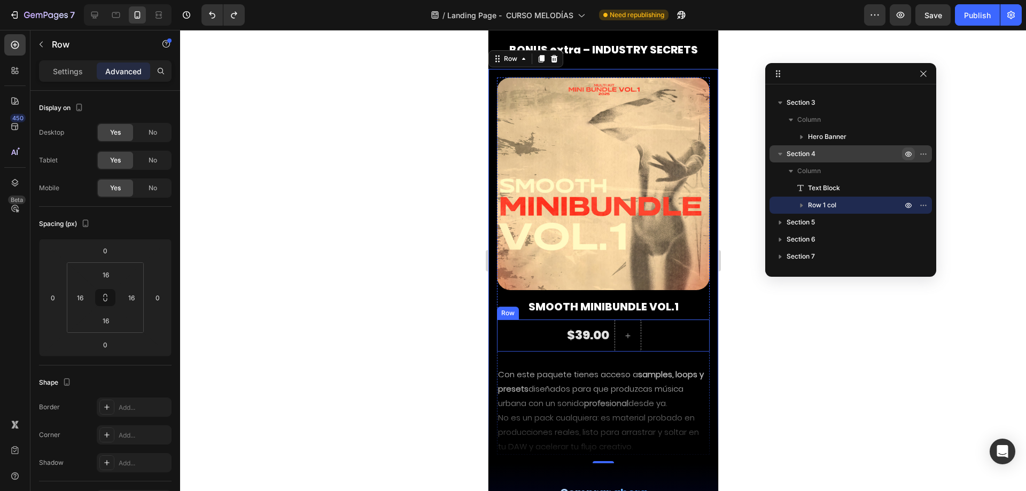
scroll to position [6562, 0]
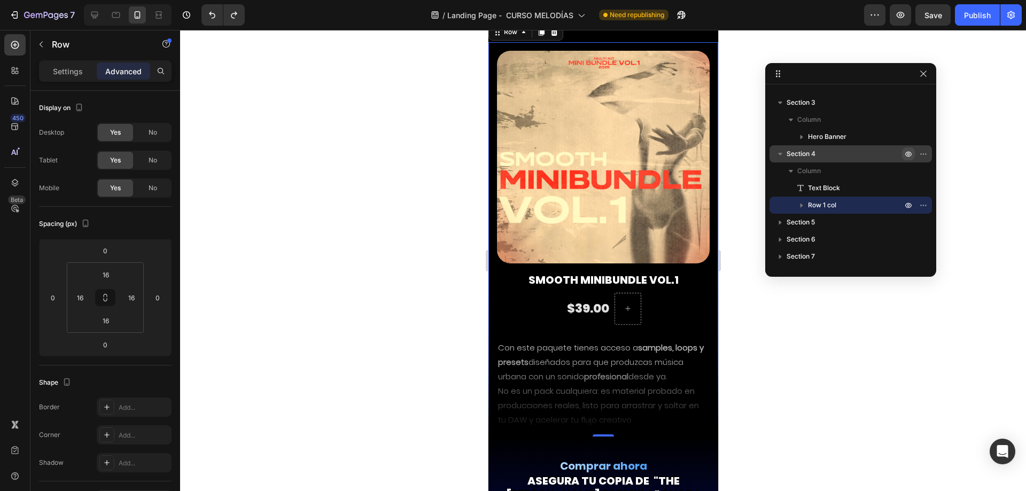
click at [706, 343] on div "Product Images Smooth Minibundle VOL.1 Product Title $39.00 Text Block Row Con …" at bounding box center [603, 239] width 230 height 394
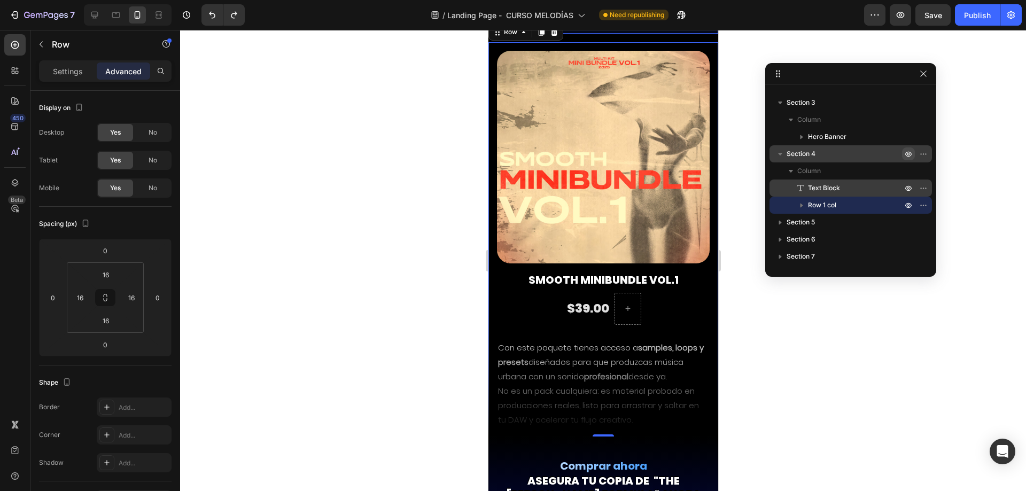
click at [835, 189] on span "Text Block" at bounding box center [824, 188] width 32 height 11
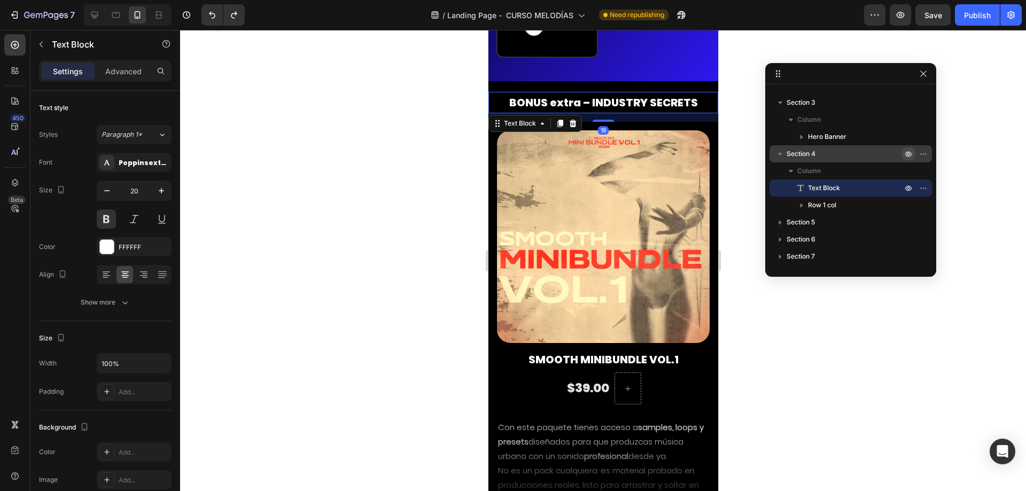
scroll to position [6507, 0]
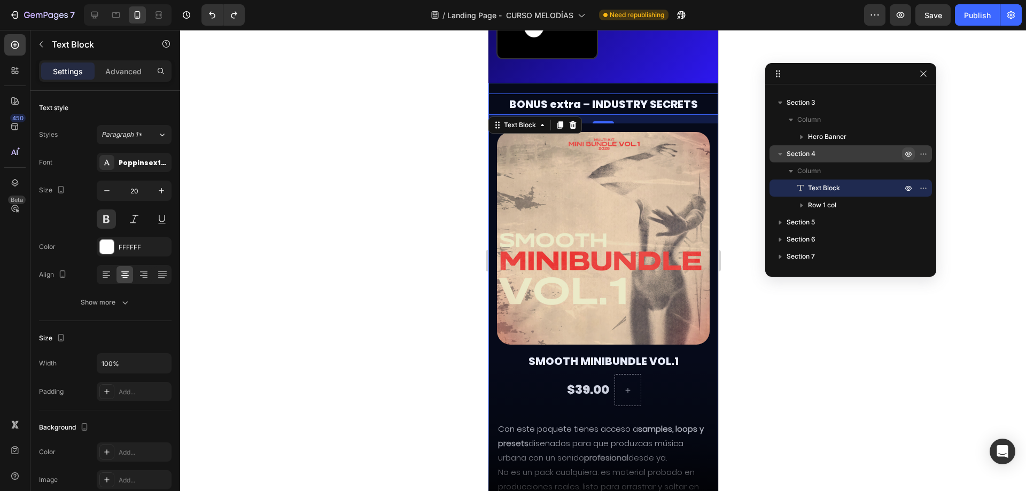
click at [815, 158] on span "Section 4" at bounding box center [801, 154] width 29 height 11
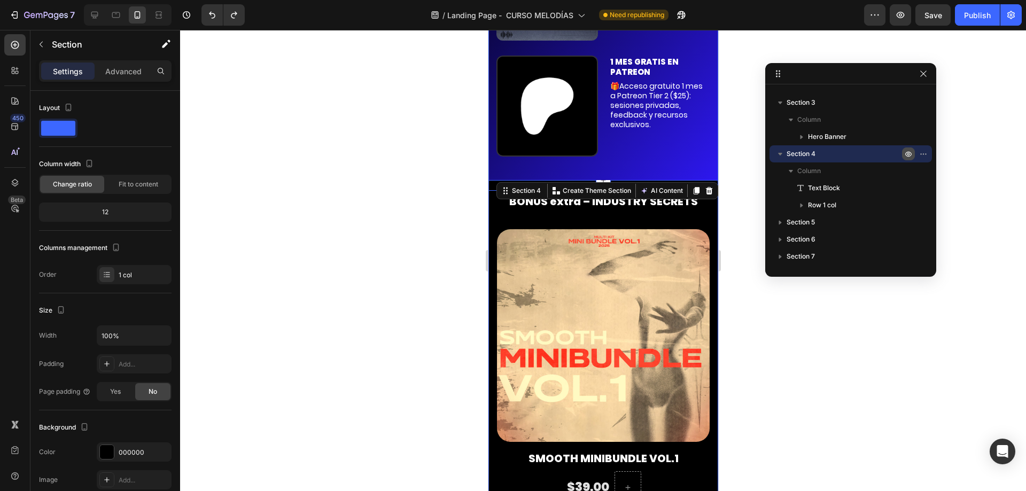
scroll to position [6400, 0]
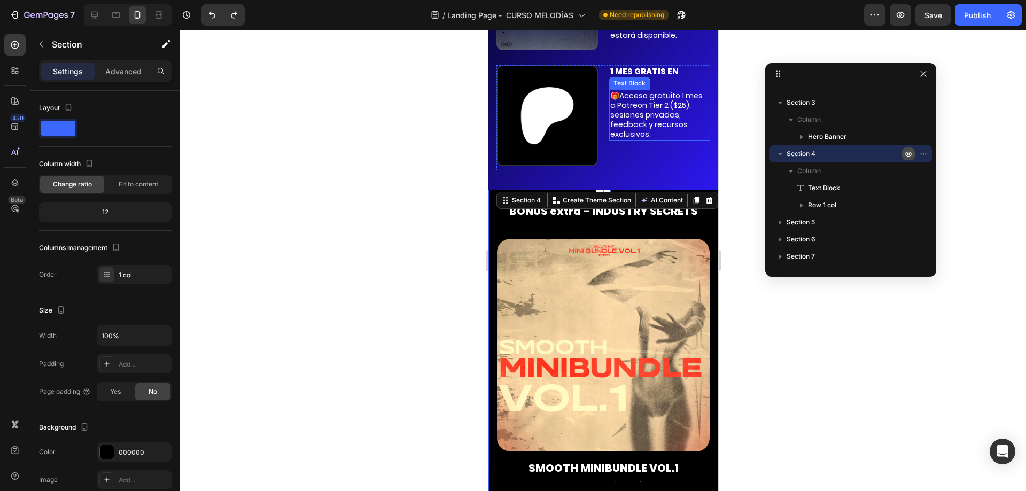
click at [671, 91] on p "🎁Acceso gratuito 1 mes a Patreon Tier 2 ($25): sesiones privadas, feedback y re…" at bounding box center [659, 115] width 99 height 49
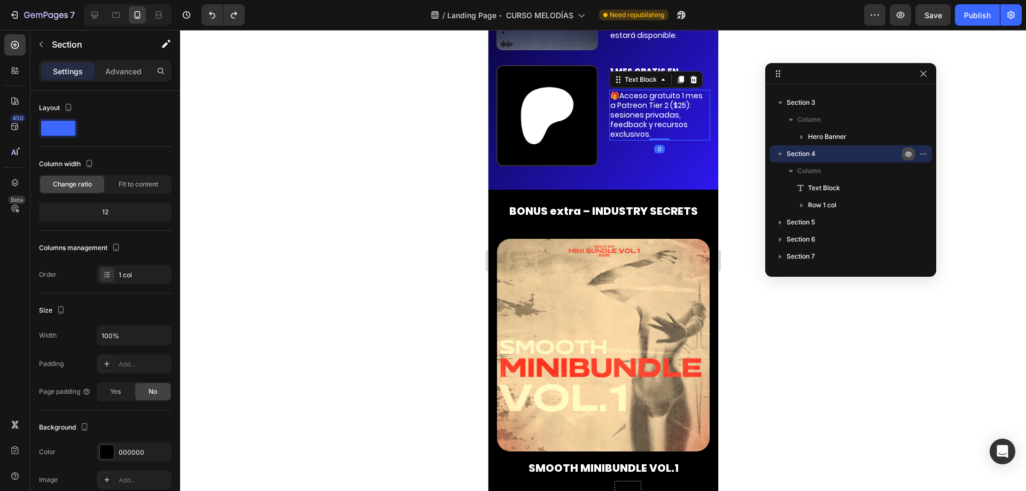
scroll to position [2053, 0]
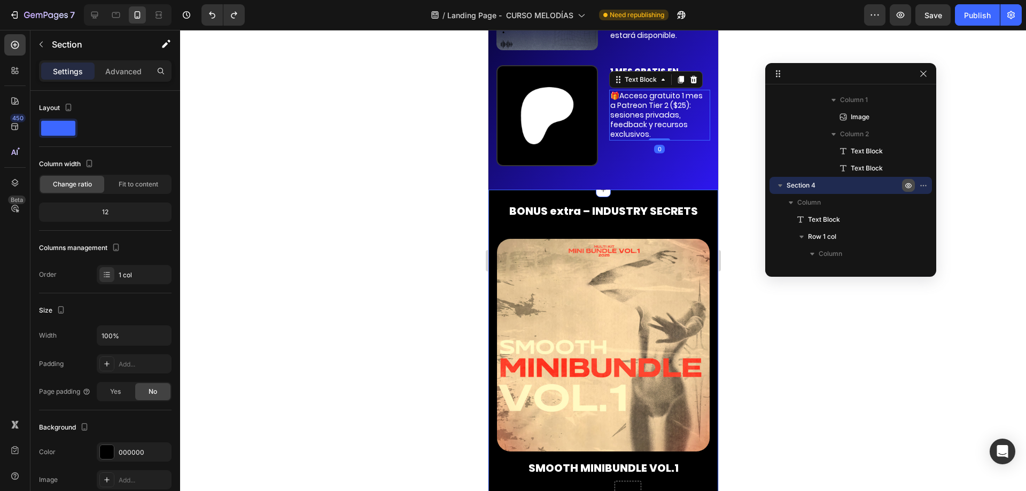
click at [659, 190] on div "BONUS extra – INDUSTRY SECRETS Text Block Product Images Smooth Minibundle VOL.…" at bounding box center [603, 407] width 230 height 435
click at [781, 184] on icon "button" at bounding box center [780, 185] width 11 height 11
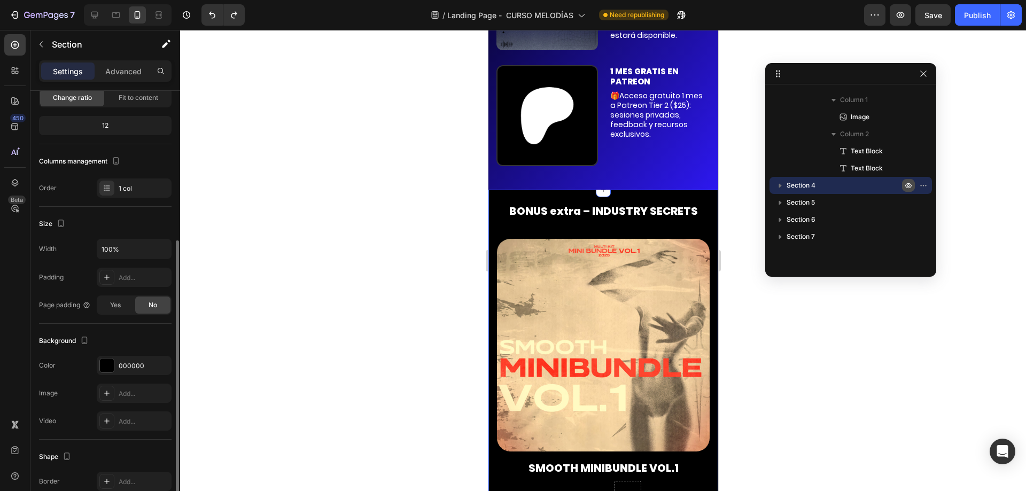
scroll to position [0, 0]
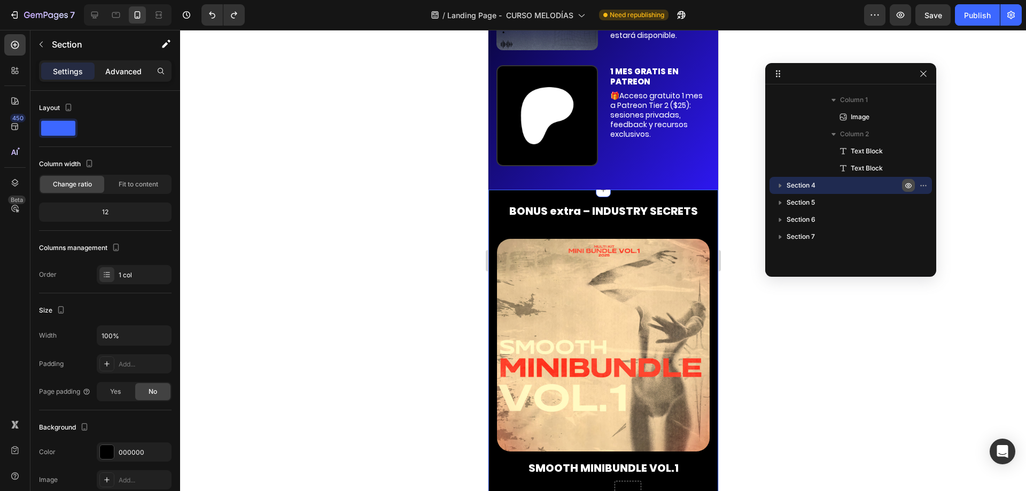
click at [130, 77] on div "Advanced" at bounding box center [123, 71] width 53 height 17
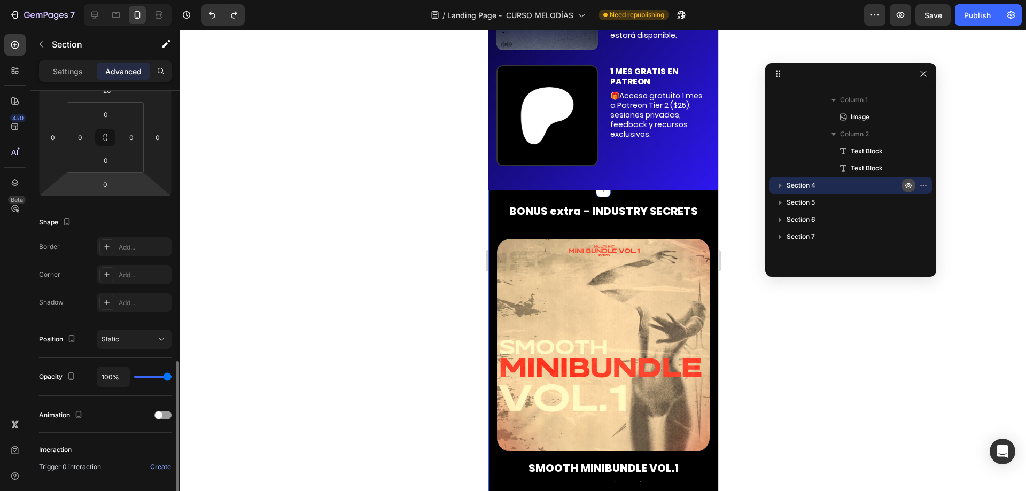
scroll to position [266, 0]
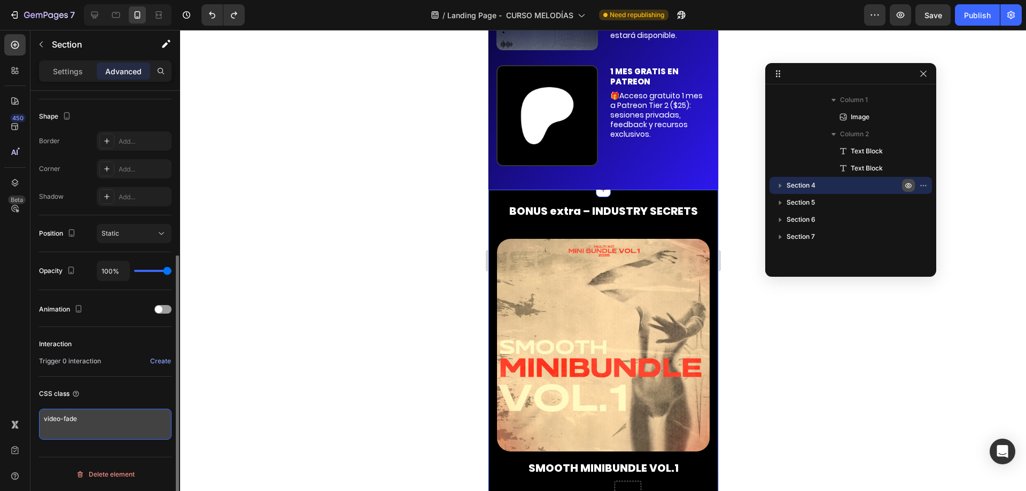
click at [84, 422] on textarea "video-fade" at bounding box center [105, 424] width 133 height 31
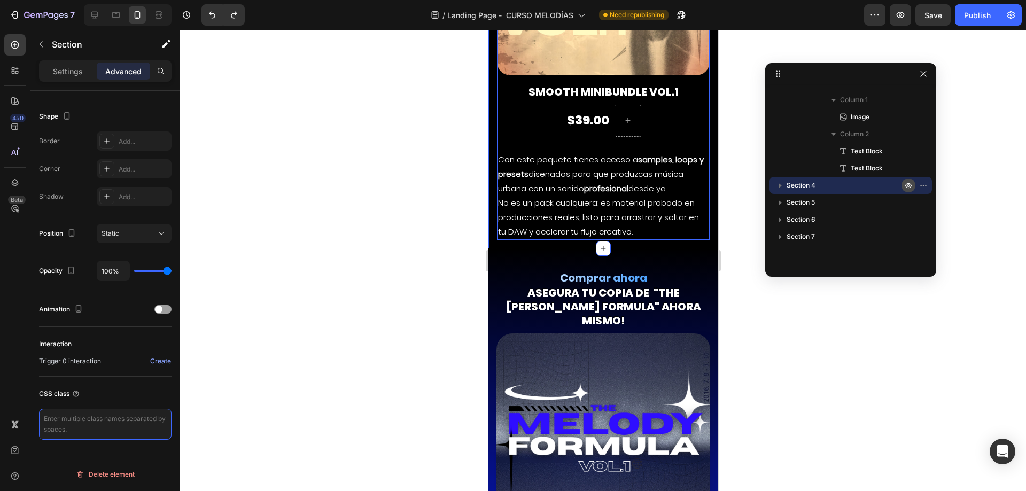
scroll to position [6774, 0]
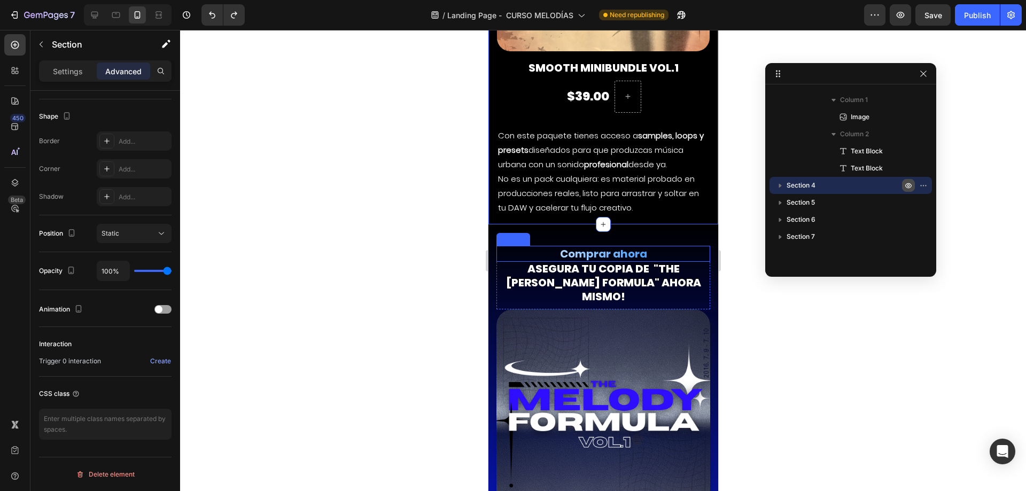
click at [573, 246] on h2 "Comprar ahora" at bounding box center [603, 254] width 214 height 16
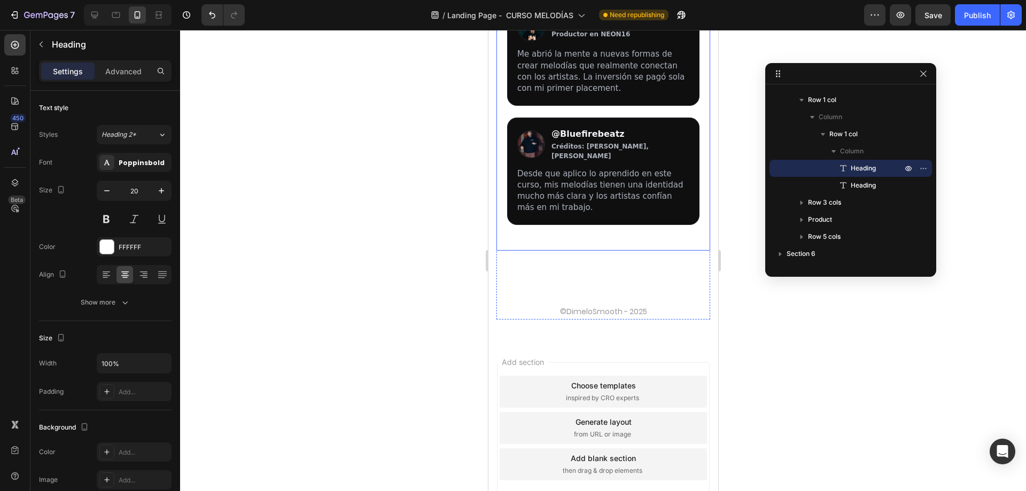
scroll to position [8324, 0]
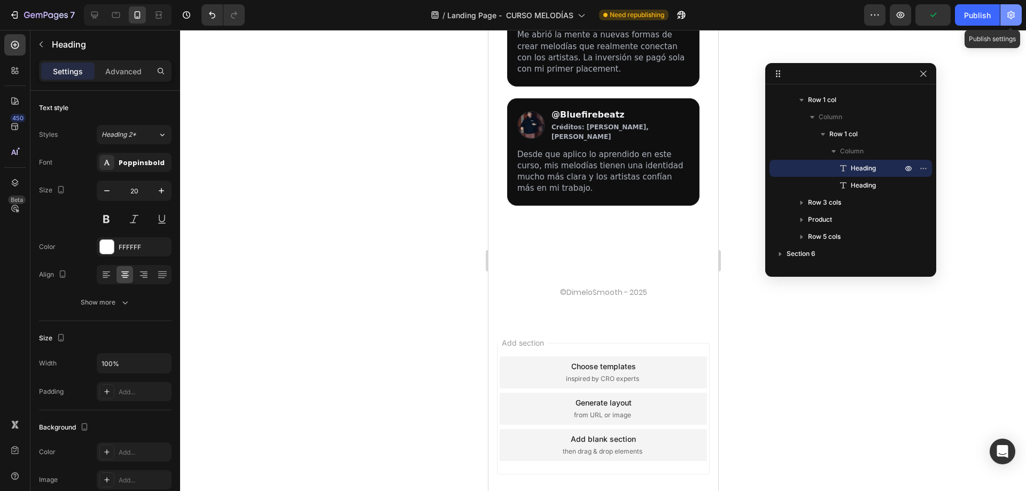
click at [1019, 18] on button "button" at bounding box center [1010, 14] width 21 height 21
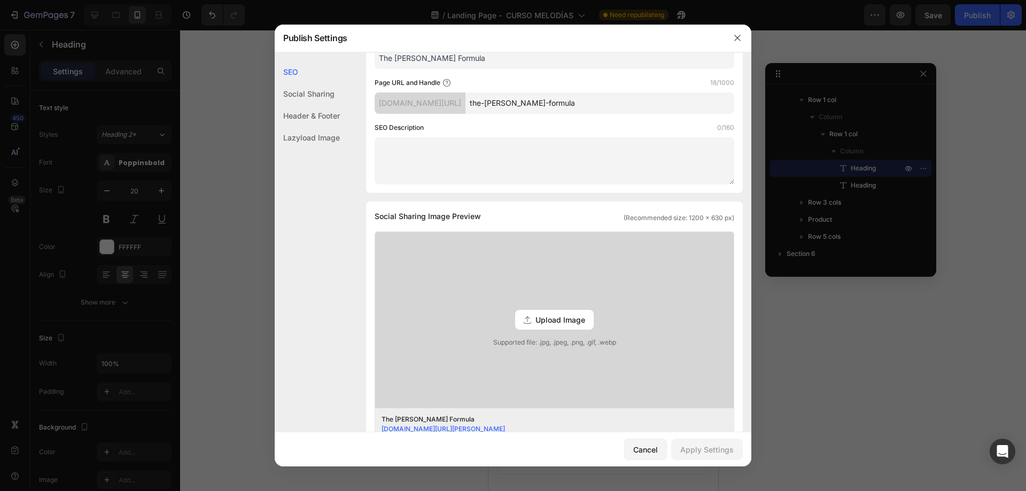
scroll to position [107, 0]
click at [473, 156] on textarea at bounding box center [555, 159] width 360 height 47
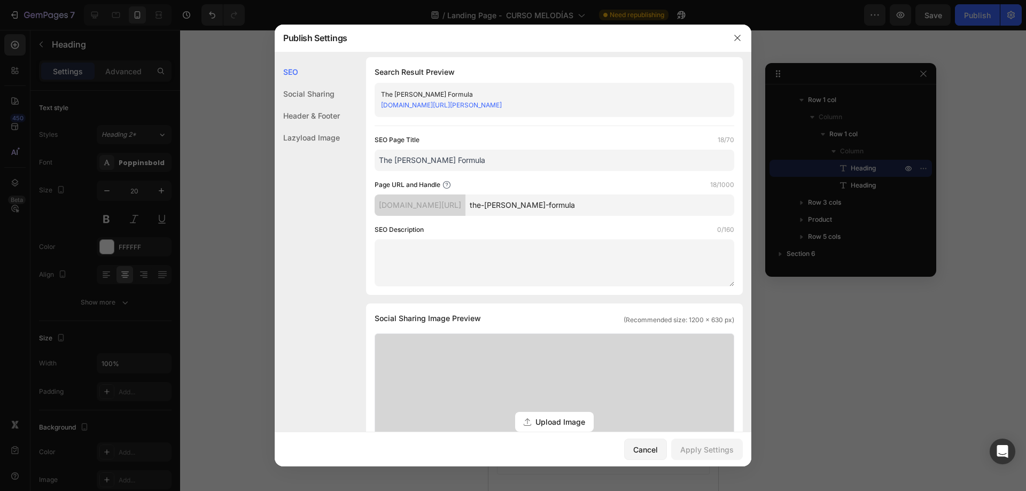
scroll to position [0, 0]
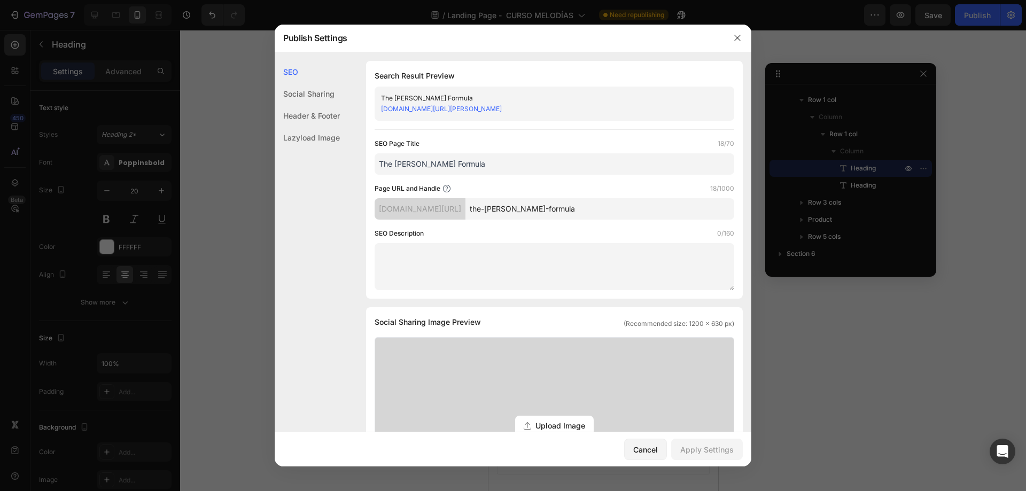
click at [302, 127] on div "Header & Footer" at bounding box center [307, 138] width 65 height 22
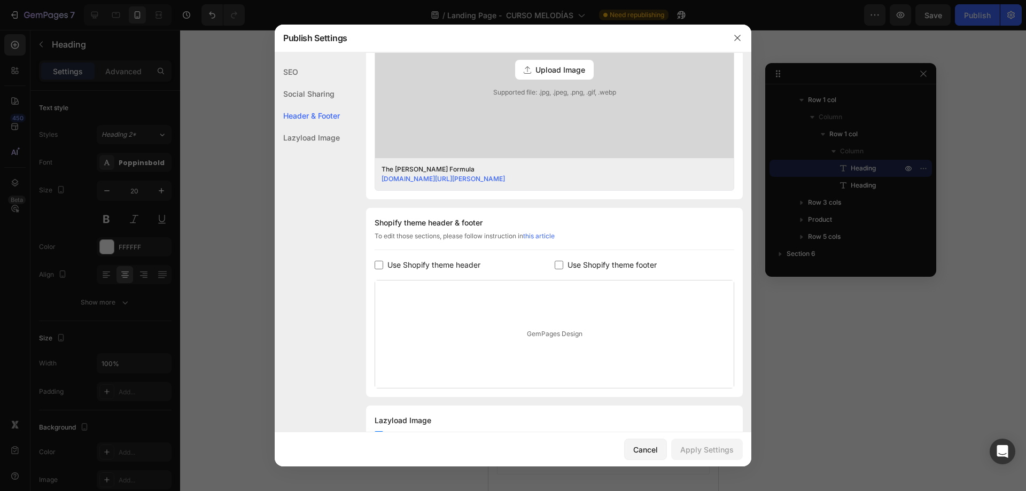
scroll to position [400, 0]
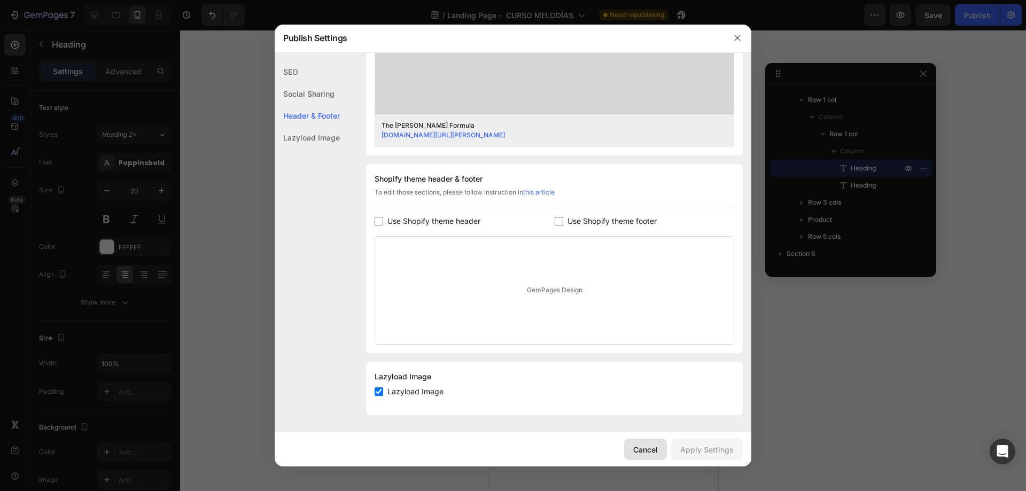
click at [638, 447] on div "Cancel" at bounding box center [645, 449] width 25 height 11
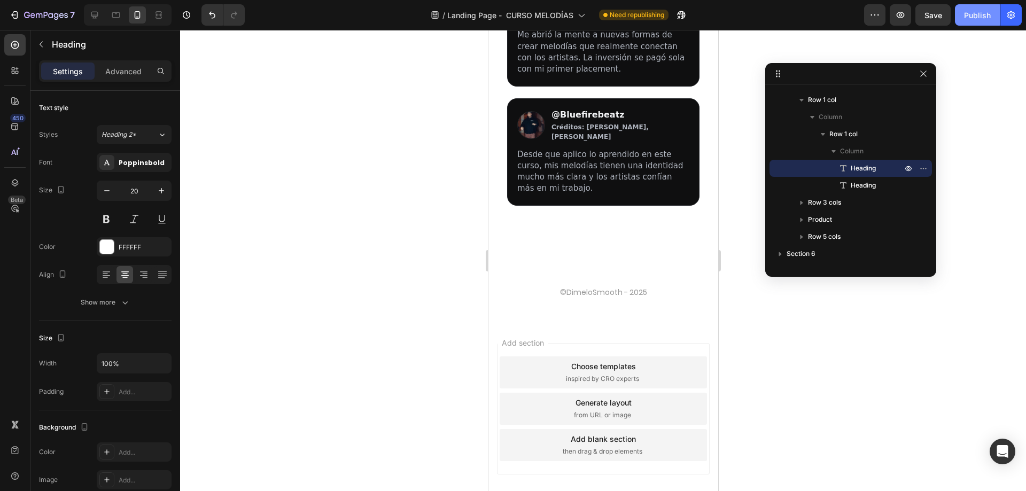
click at [991, 13] on button "Publish" at bounding box center [977, 14] width 45 height 21
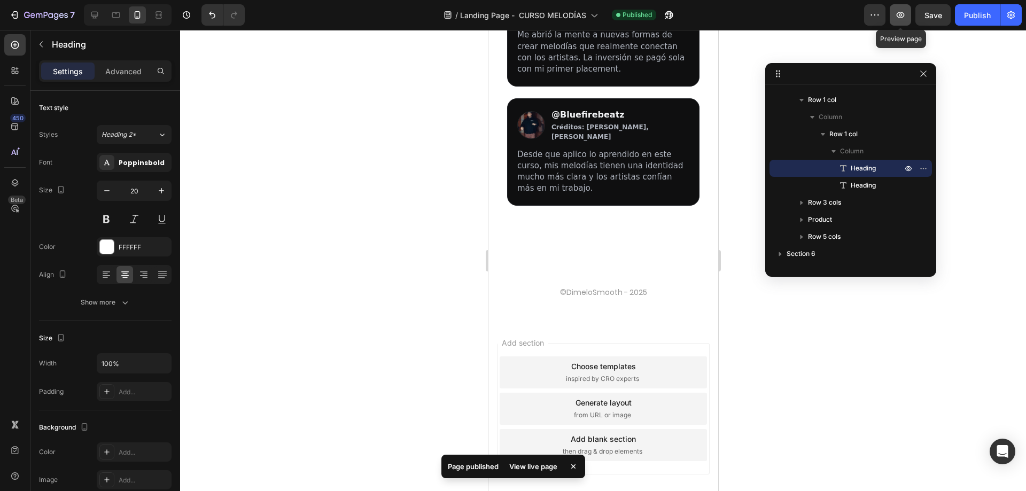
click at [895, 9] on button "button" at bounding box center [900, 14] width 21 height 21
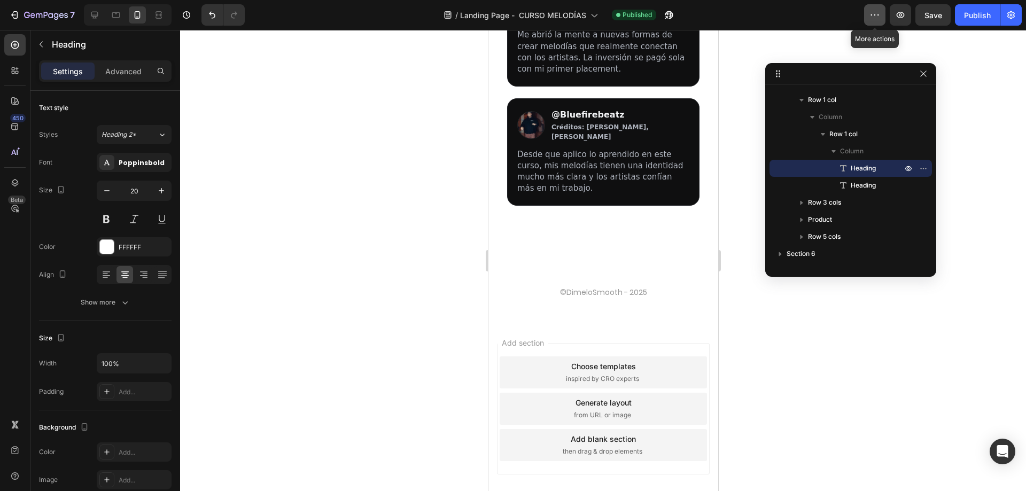
click at [881, 9] on button "button" at bounding box center [874, 14] width 21 height 21
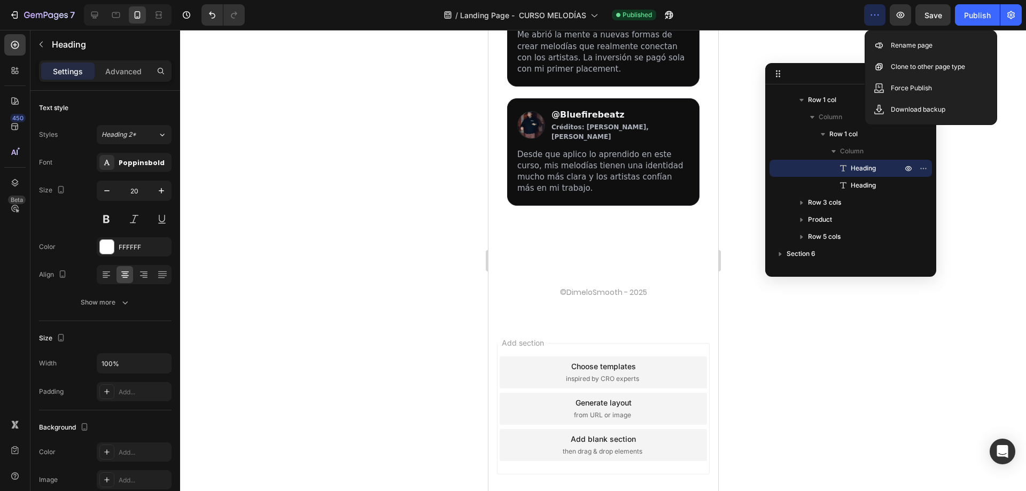
click at [881, 9] on button "button" at bounding box center [874, 14] width 21 height 21
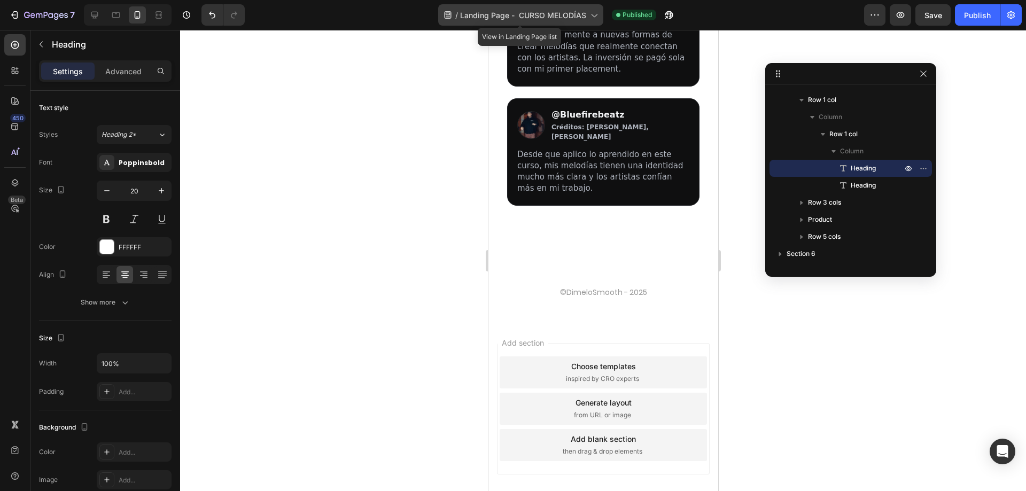
click at [536, 14] on span "Landing Page - CURSO MELODÍAS" at bounding box center [523, 15] width 126 height 11
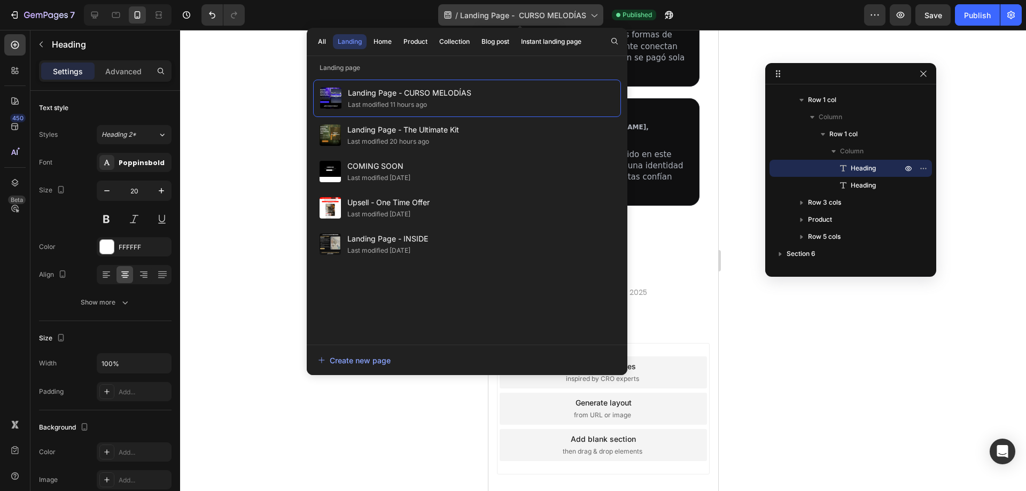
click at [536, 14] on span "Landing Page - CURSO MELODÍAS" at bounding box center [523, 15] width 126 height 11
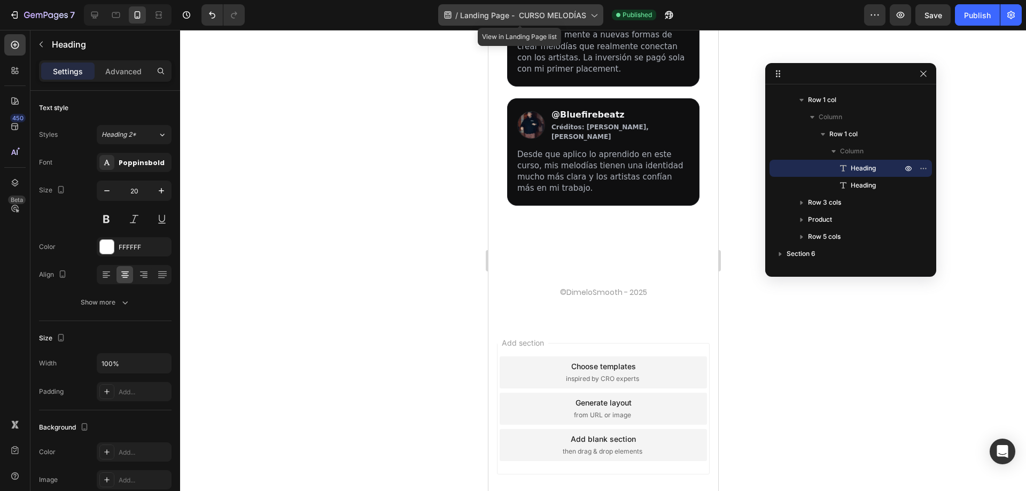
click at [535, 12] on span "Landing Page - CURSO MELODÍAS" at bounding box center [523, 15] width 126 height 11
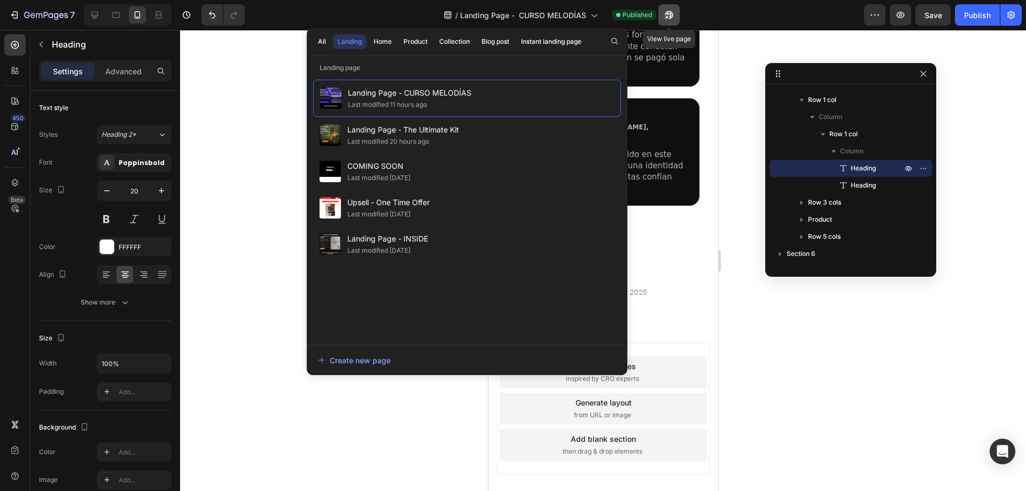
click at [664, 7] on button "button" at bounding box center [668, 14] width 21 height 21
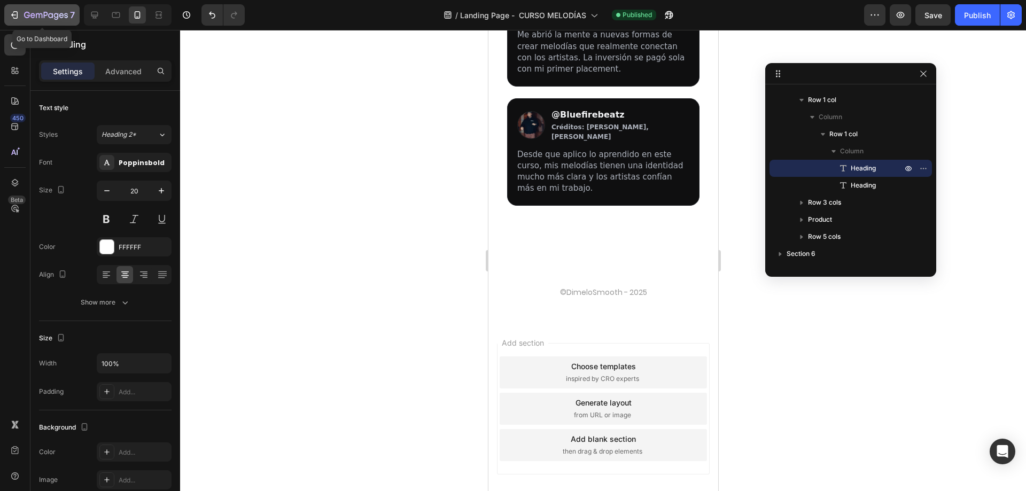
click at [4, 13] on button "7" at bounding box center [41, 14] width 75 height 21
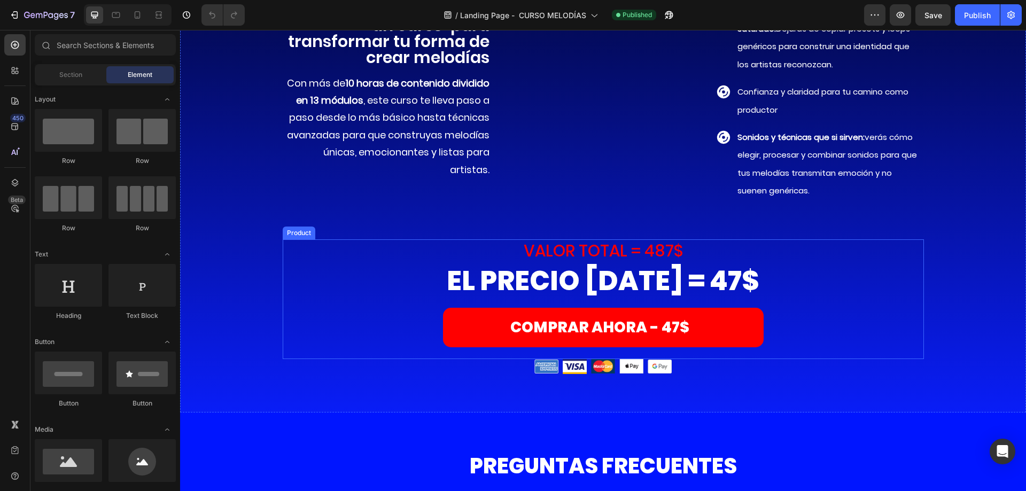
scroll to position [6679, 0]
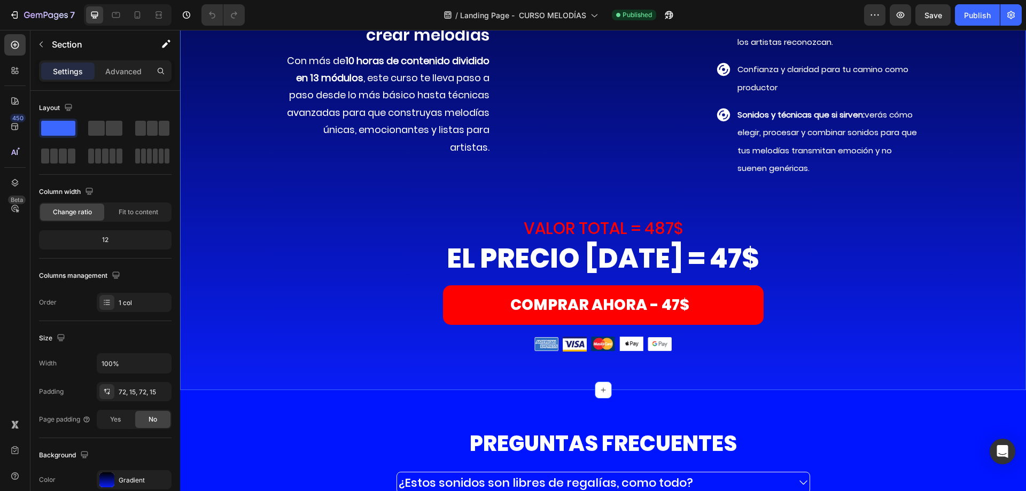
click at [970, 352] on div "Comprar ahora Heading asegura TU COPIA DE "the [PERSON_NAME] formula" ahora mis…" at bounding box center [603, 87] width 830 height 530
click at [119, 480] on div "Gradient" at bounding box center [134, 481] width 31 height 10
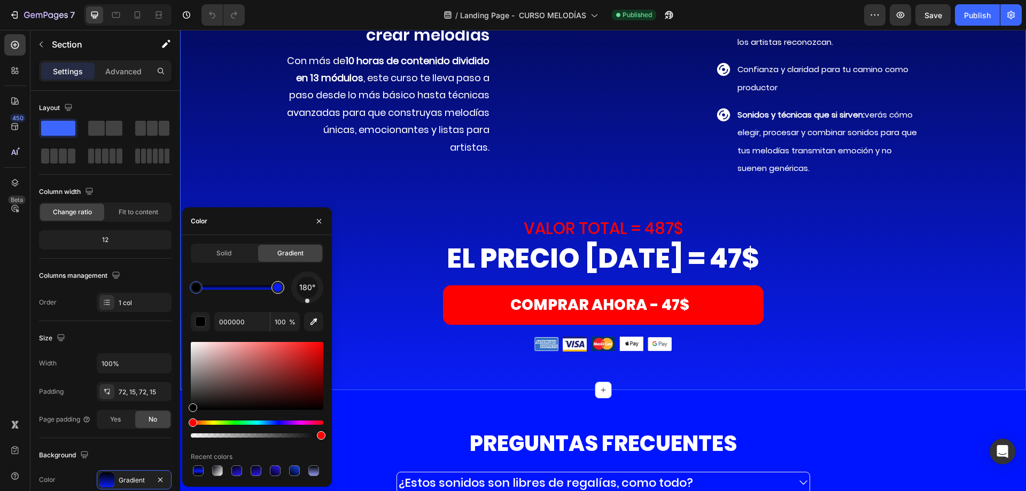
type input "091DF7"
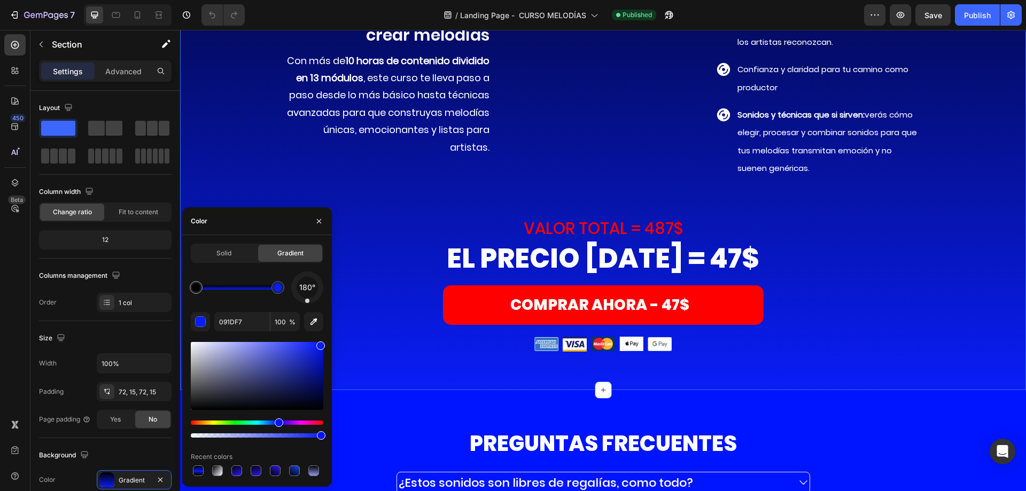
click at [277, 293] on div at bounding box center [277, 287] width 13 height 13
click at [232, 324] on input "091DF7" at bounding box center [242, 321] width 56 height 19
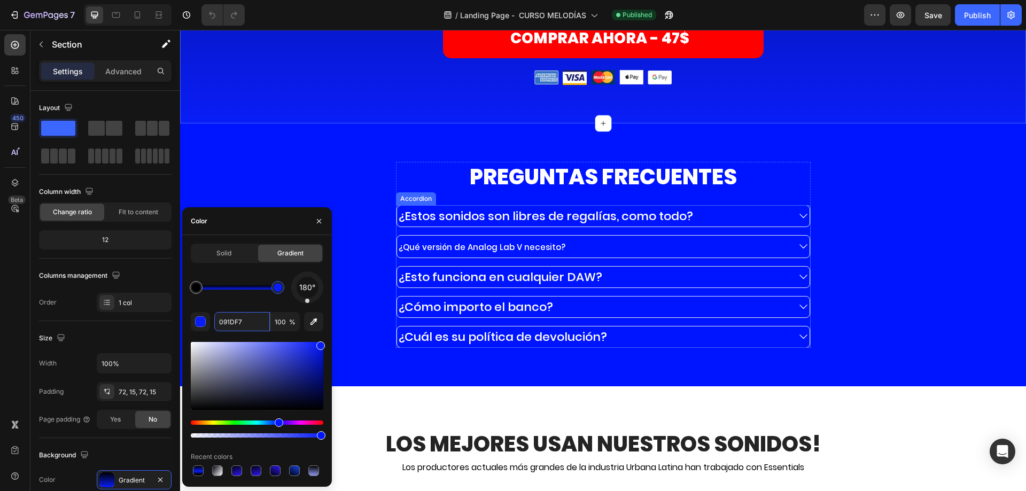
scroll to position [6946, 0]
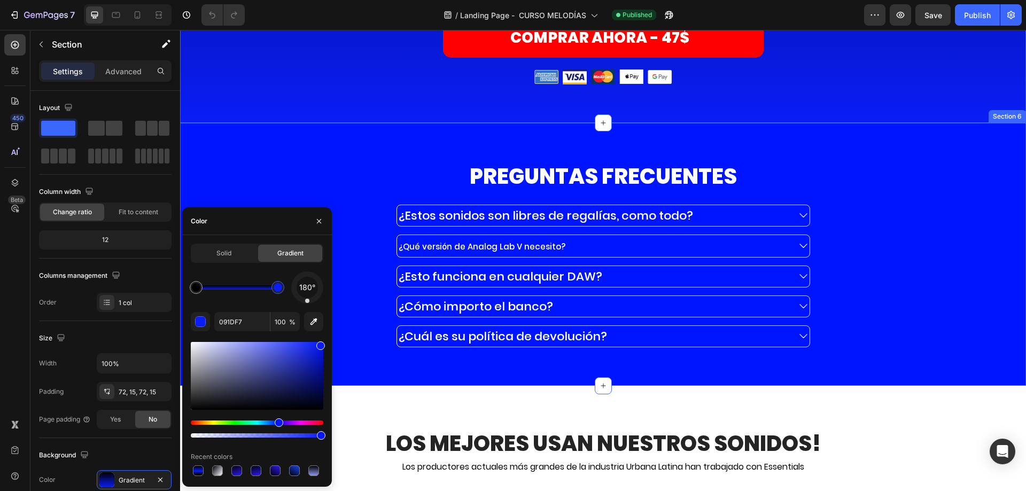
click at [361, 160] on div "PREGUNTAS FRECUENTES Heading ¿Estos sonidos son libres de regalías, como todo? …" at bounding box center [603, 254] width 846 height 263
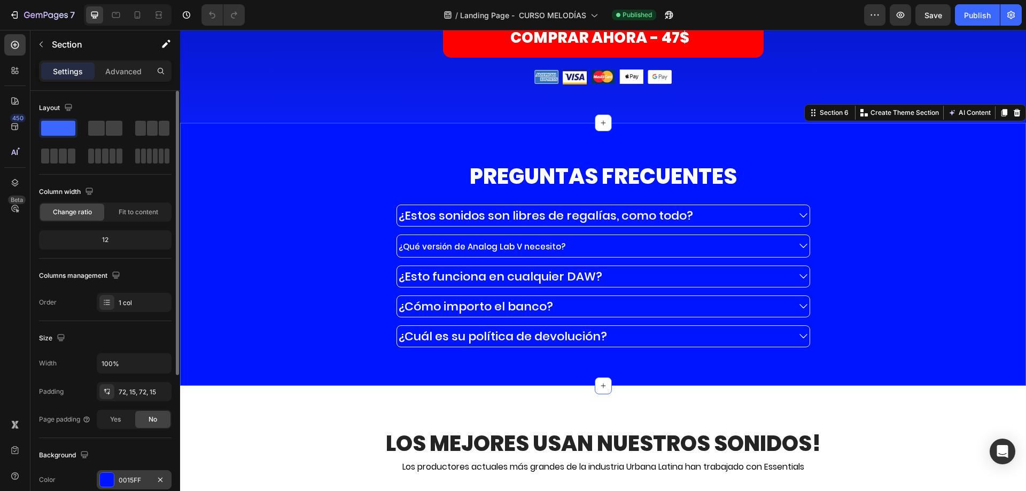
click at [125, 480] on div "0015FF" at bounding box center [134, 481] width 31 height 10
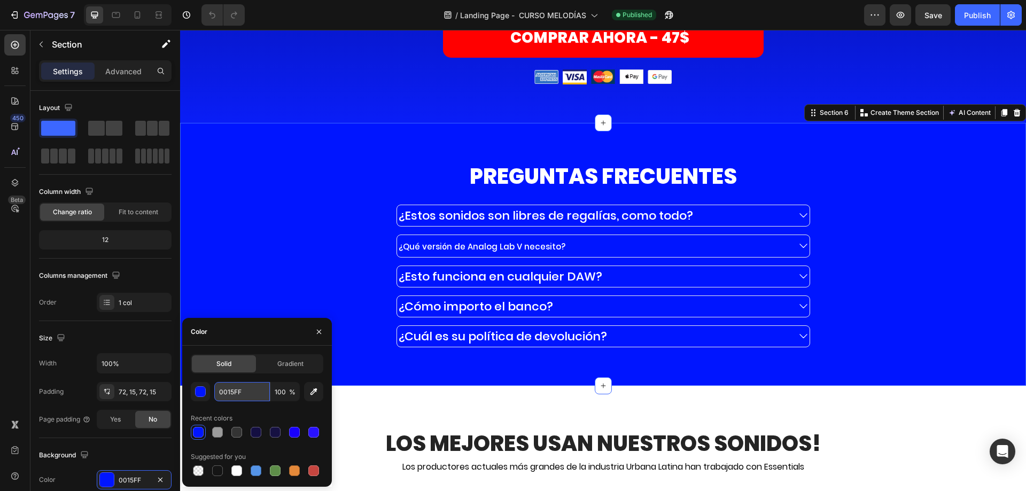
click at [222, 395] on input "0015FF" at bounding box center [242, 391] width 56 height 19
paste input "91DF7"
type input "091DF7"
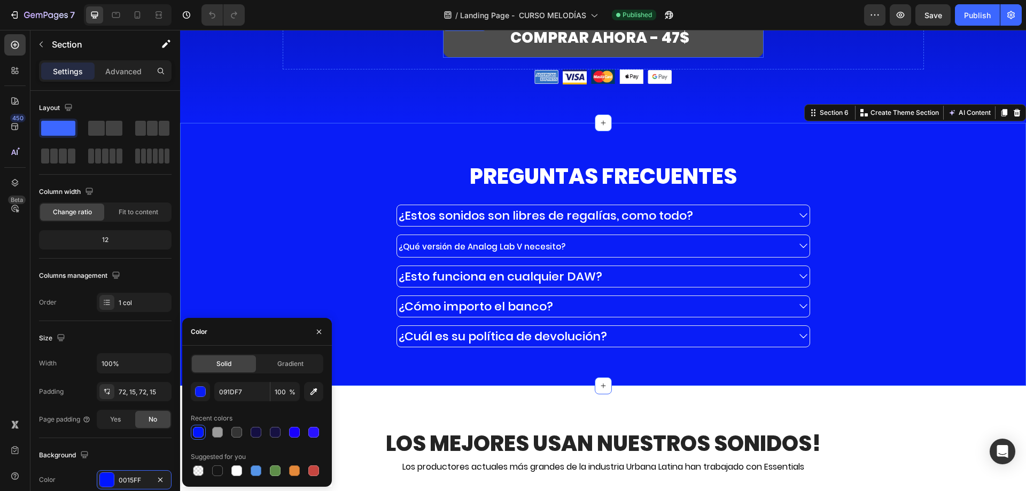
click at [749, 53] on button "COMPRAR AHORA - 47$" at bounding box center [603, 38] width 321 height 40
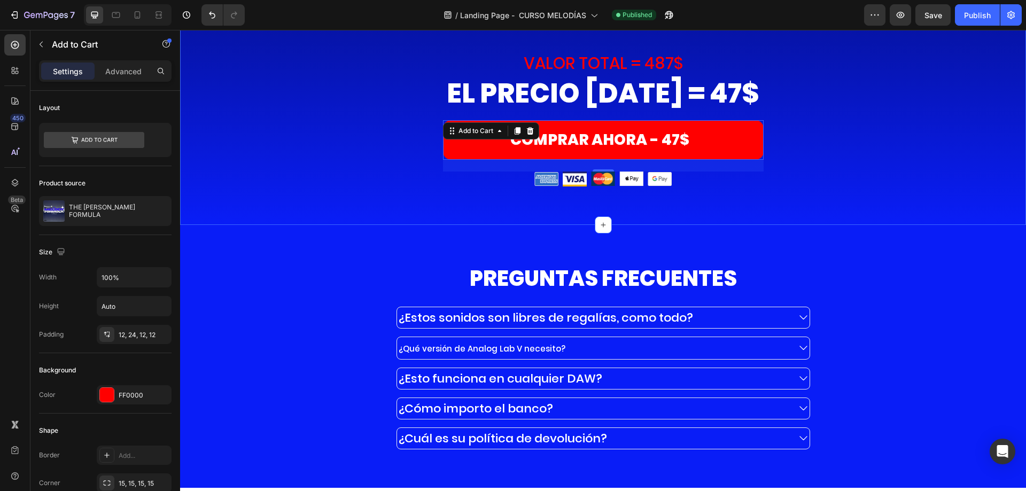
scroll to position [6839, 0]
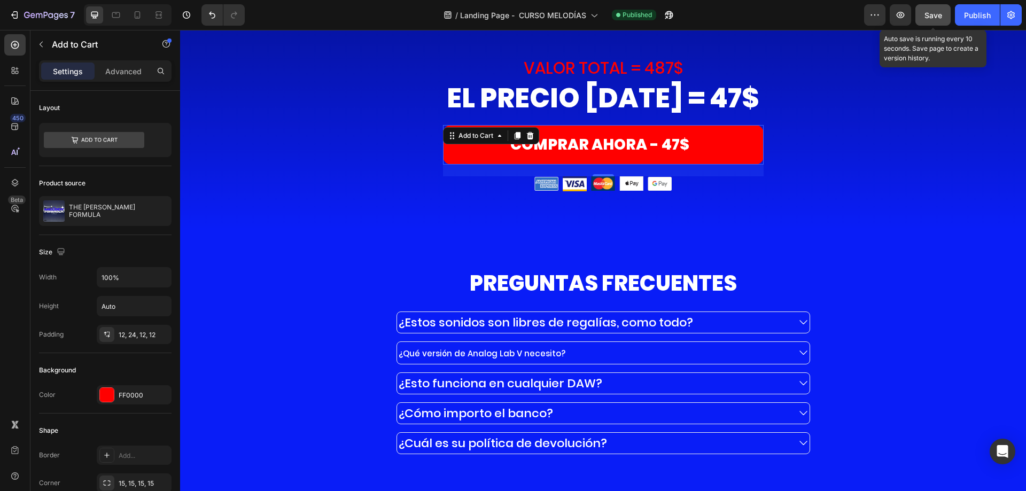
click at [928, 17] on span "Save" at bounding box center [933, 15] width 18 height 9
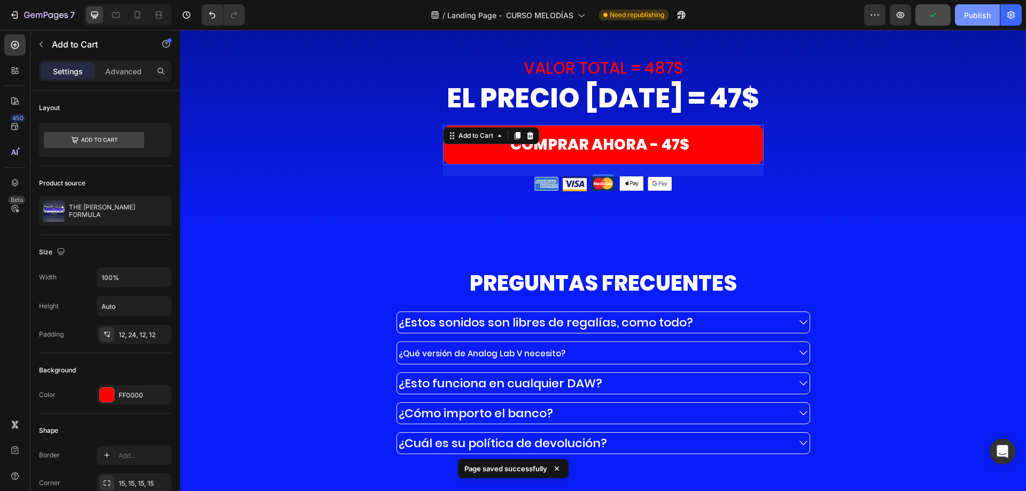
click at [971, 11] on div "Publish" at bounding box center [977, 15] width 27 height 11
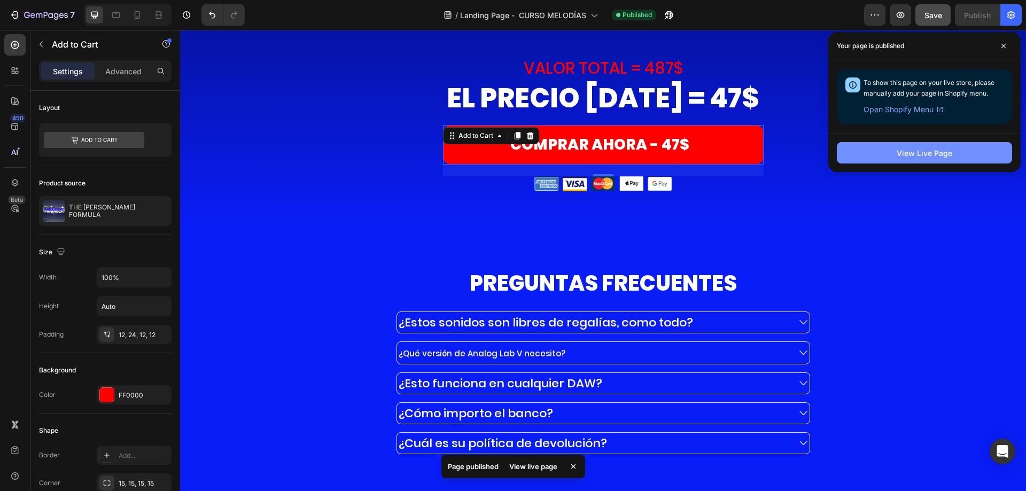
click at [855, 154] on button "View Live Page" at bounding box center [924, 152] width 175 height 21
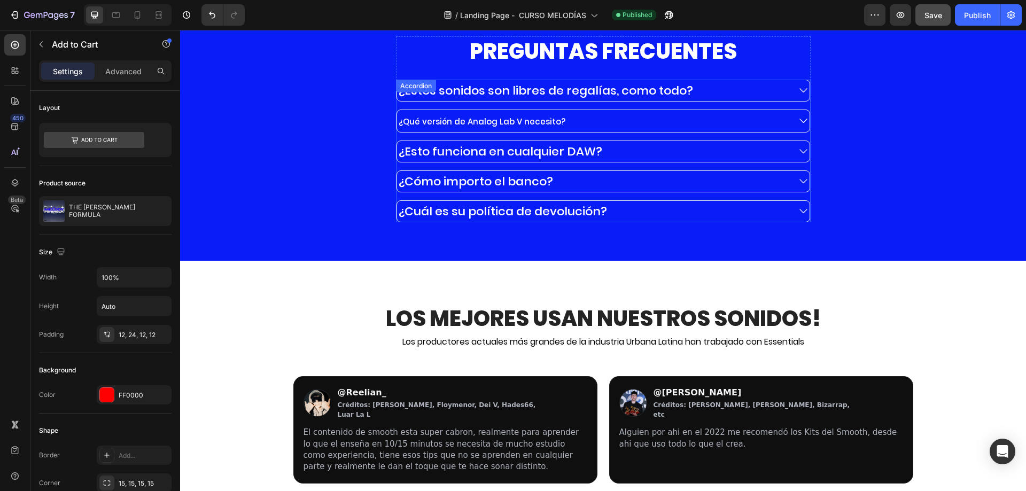
scroll to position [6946, 0]
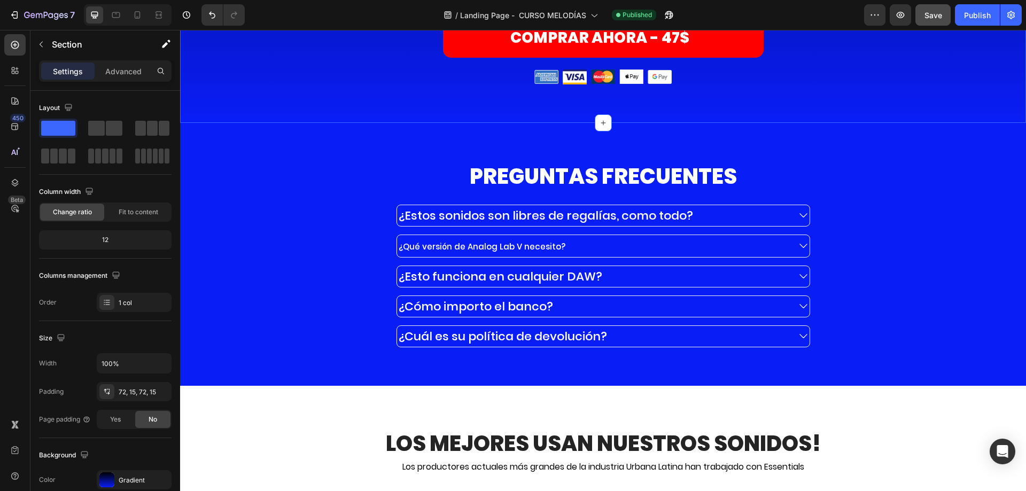
click at [129, 79] on div "Advanced" at bounding box center [123, 71] width 53 height 17
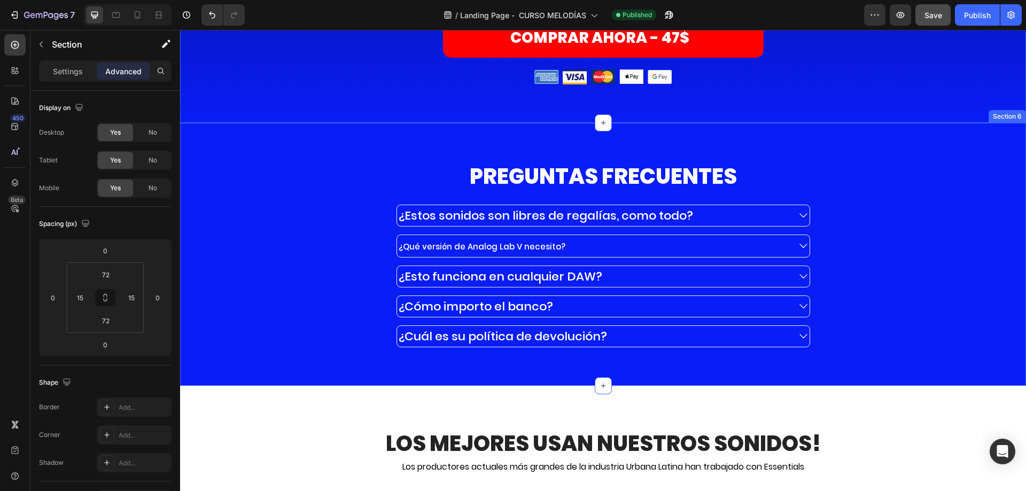
click at [250, 201] on div "PREGUNTAS FRECUENTES Heading ¿Estos sonidos son libres de regalías, como todo? …" at bounding box center [603, 254] width 830 height 186
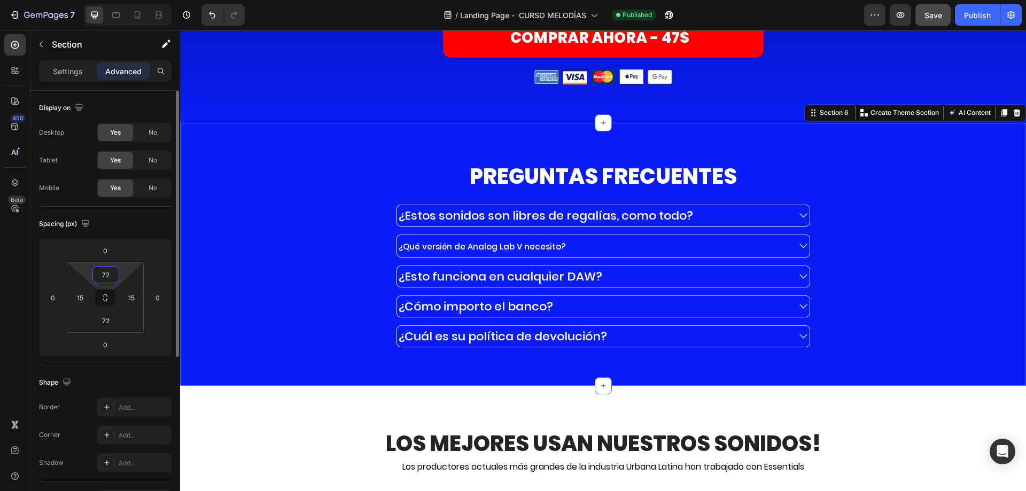
click at [106, 274] on input "72" at bounding box center [105, 275] width 21 height 16
click at [111, 250] on input "0" at bounding box center [105, 251] width 21 height 16
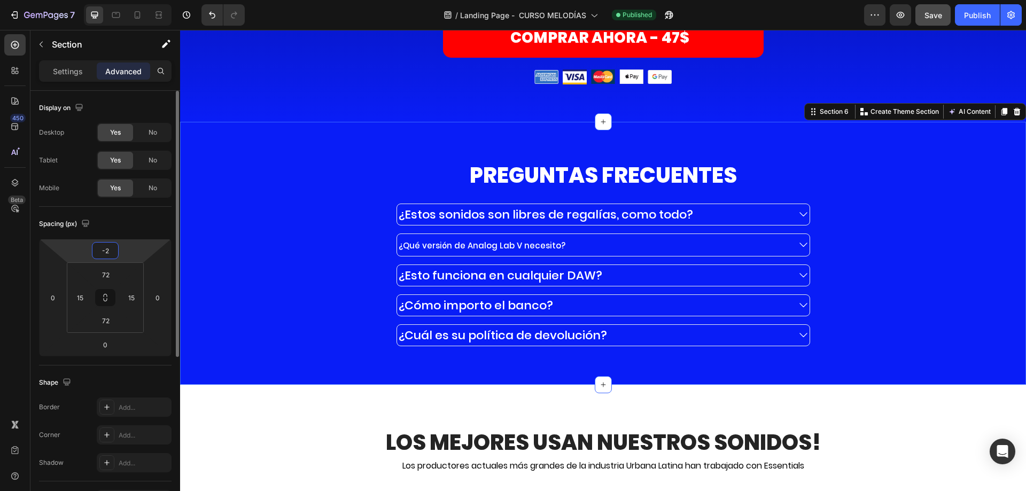
type input "-20"
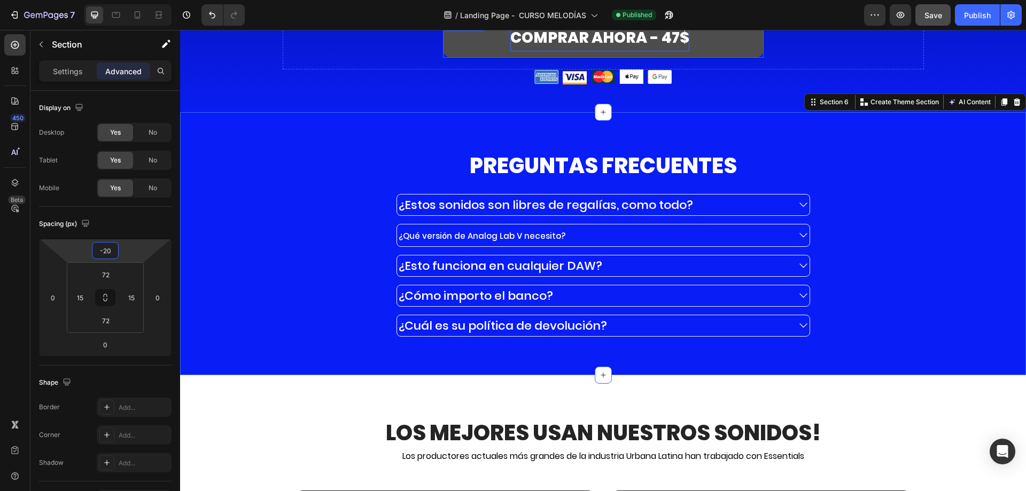
click at [576, 51] on div "COMPRAR AHORA - 47$" at bounding box center [599, 38] width 179 height 27
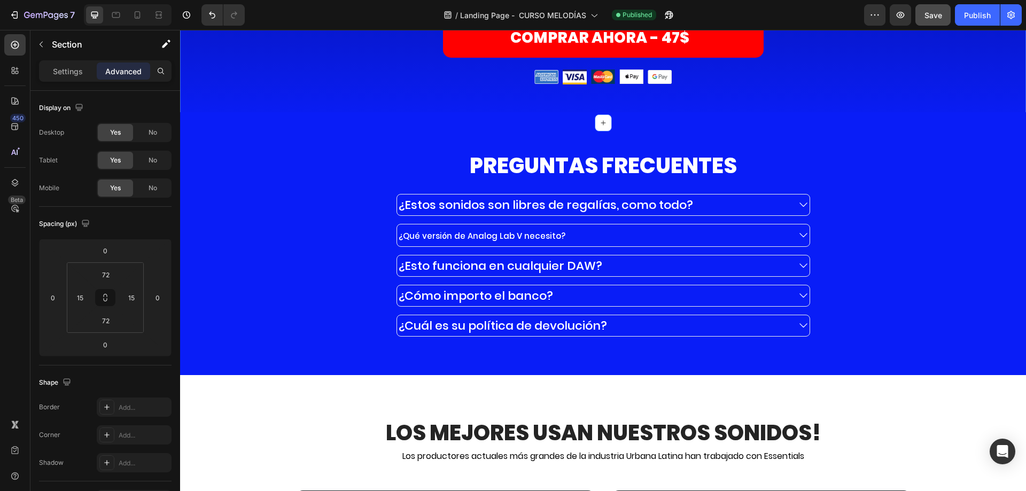
drag, startPoint x: 204, startPoint y: 316, endPoint x: 207, endPoint y: 310, distance: 6.5
click at [206, 313] on div "PREGUNTAS FRECUENTES Heading ¿Estos sonidos son libres de regalías, como todo? …" at bounding box center [603, 244] width 830 height 186
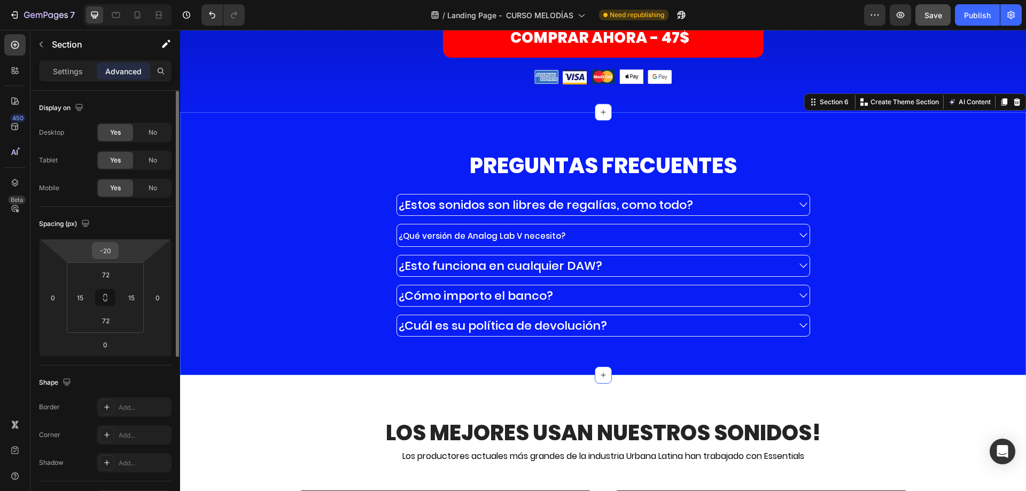
click at [112, 253] on input "-20" at bounding box center [105, 251] width 21 height 16
type input "0"
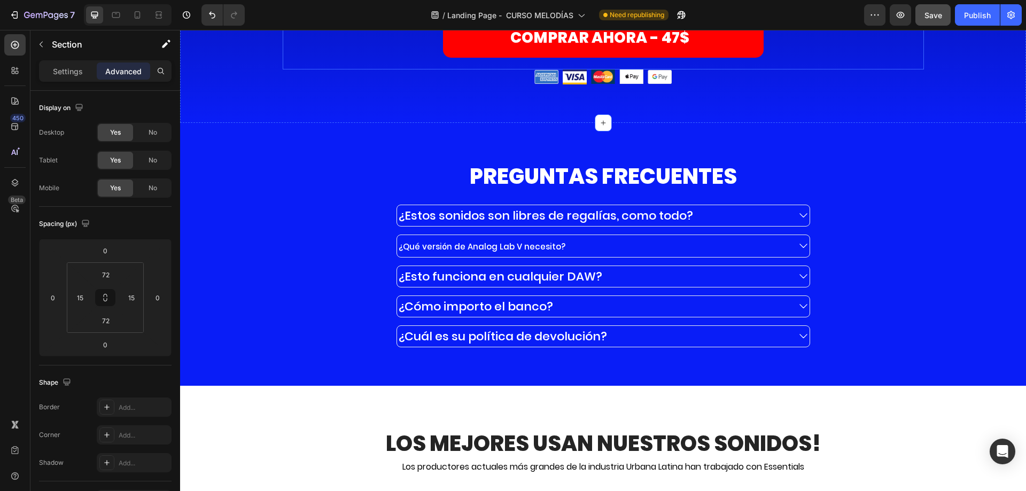
click at [496, 69] on div "COMPRAR AHORA - 47$ Add to Cart" at bounding box center [603, 43] width 641 height 51
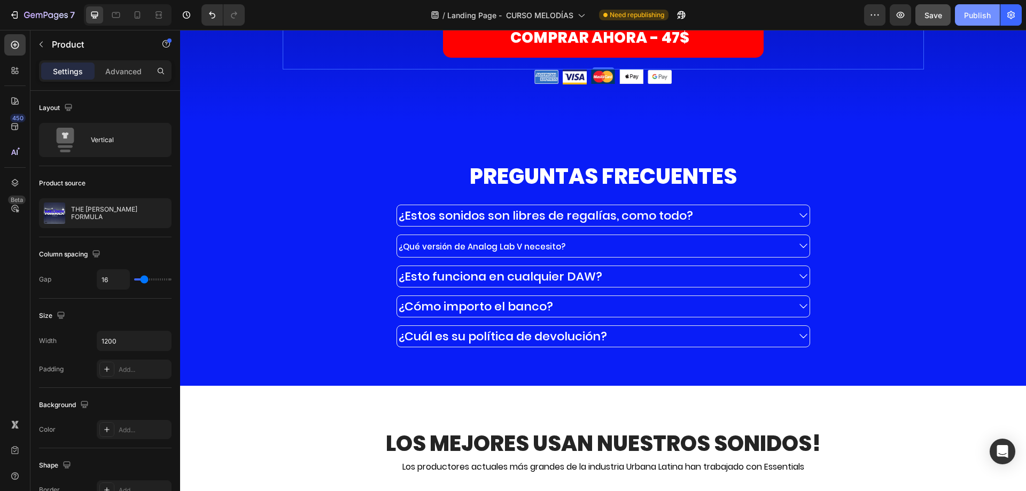
click at [973, 12] on div "Publish" at bounding box center [977, 15] width 27 height 11
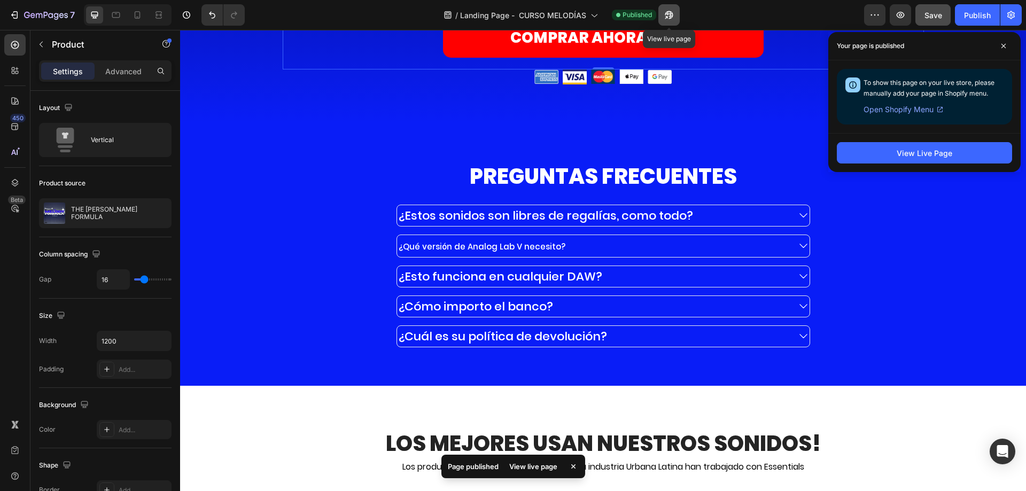
click at [664, 14] on icon "button" at bounding box center [669, 15] width 11 height 11
